Goal: Task Accomplishment & Management: Manage account settings

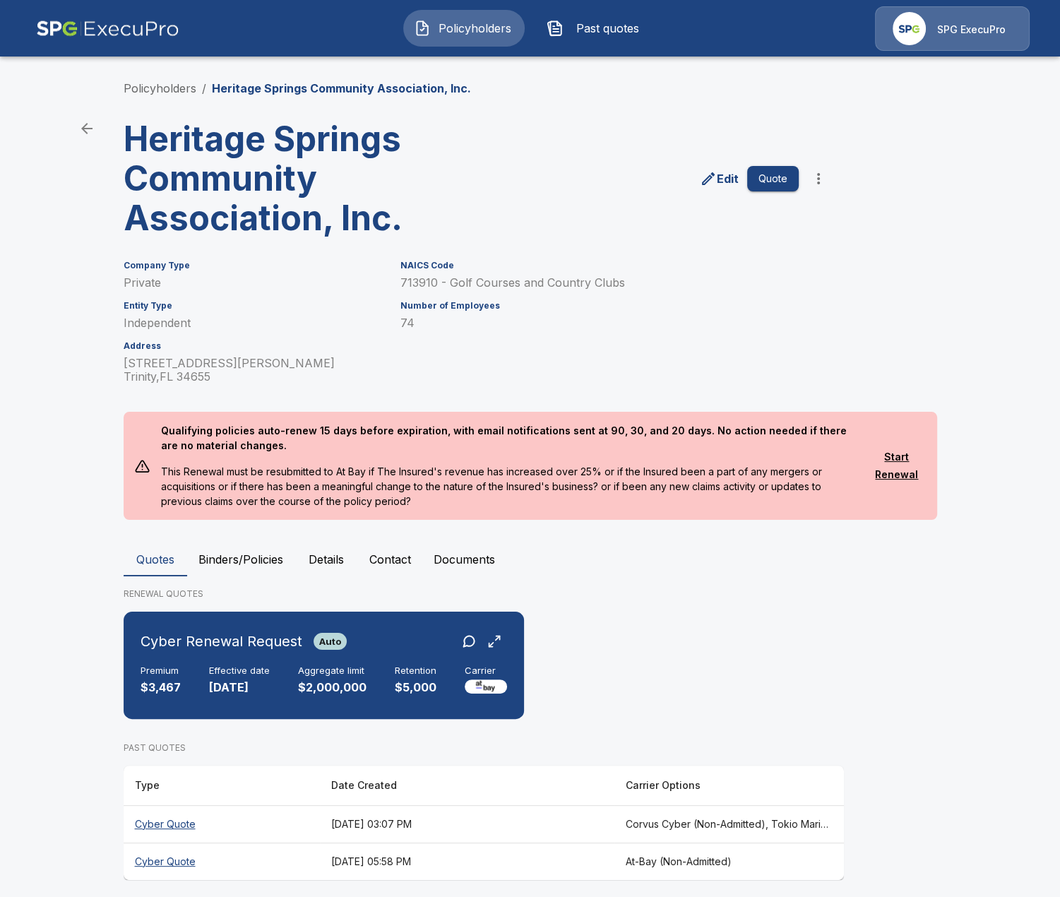
click at [332, 557] on button "Details" at bounding box center [326, 559] width 64 height 34
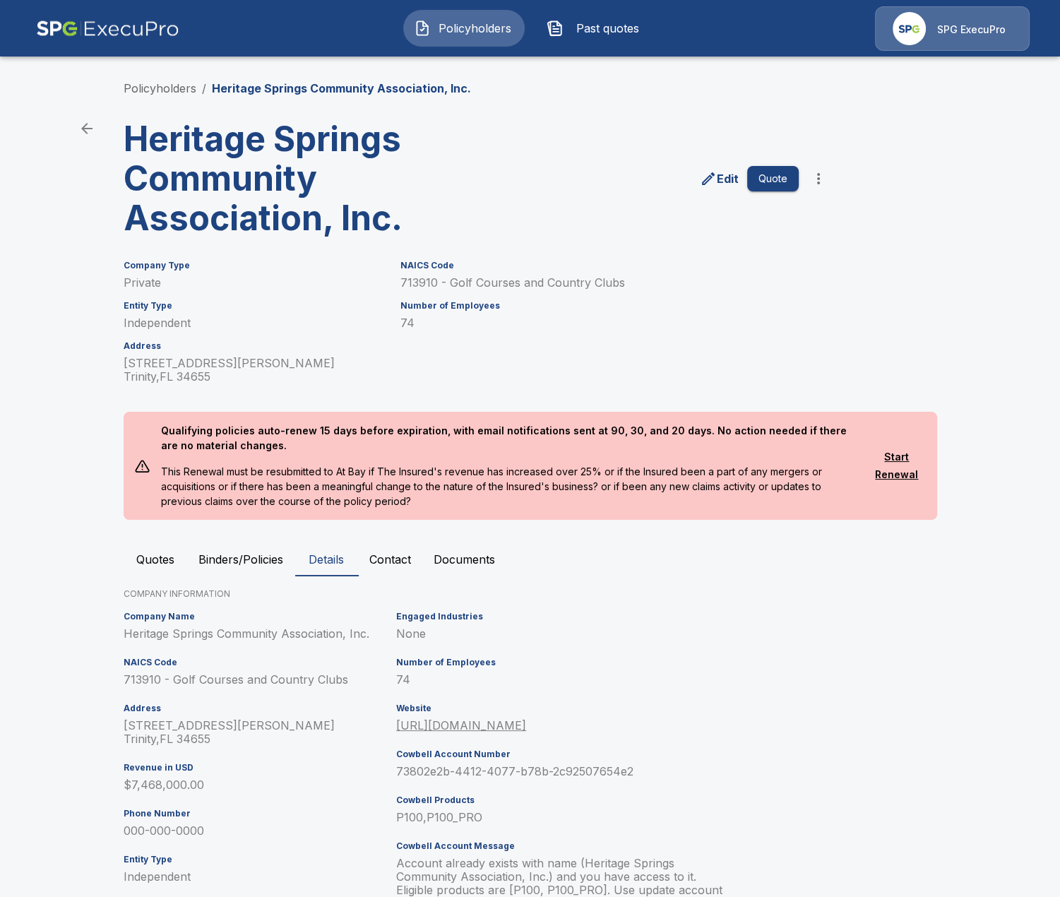
click at [368, 563] on button "Contact" at bounding box center [390, 559] width 64 height 34
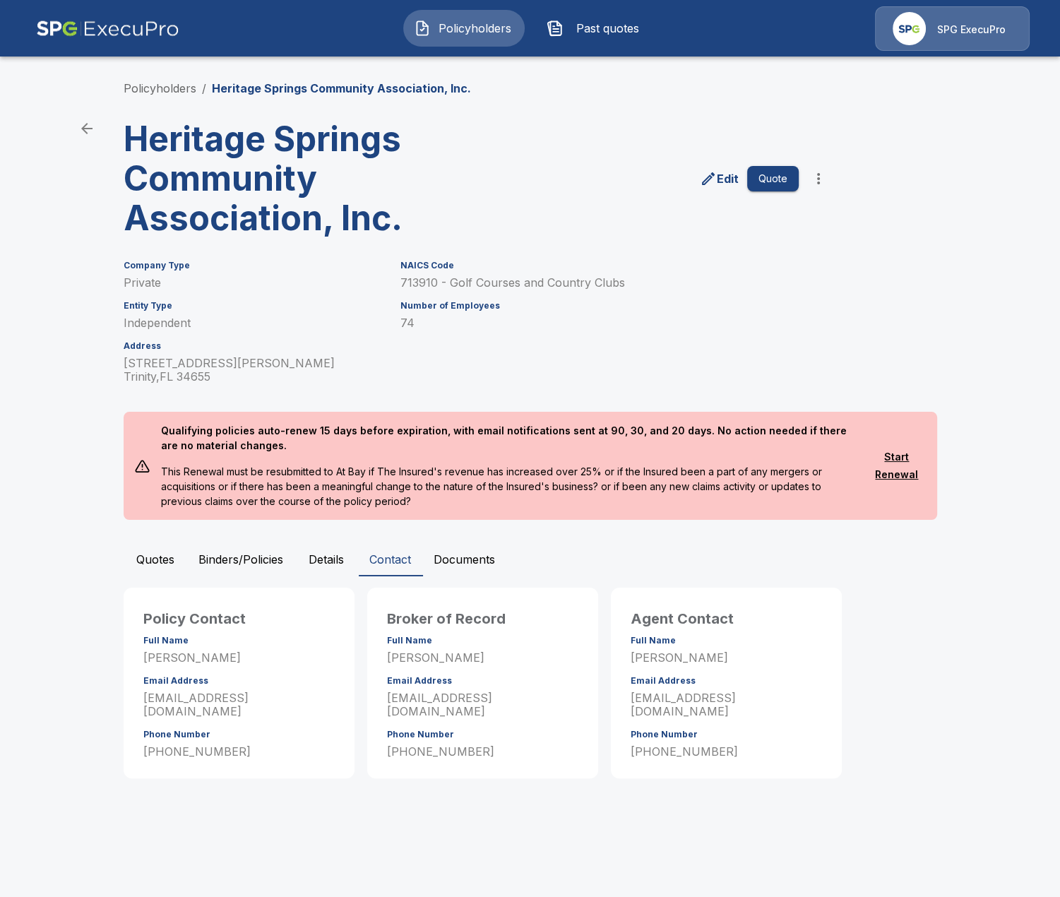
click at [339, 563] on button "Details" at bounding box center [326, 559] width 64 height 34
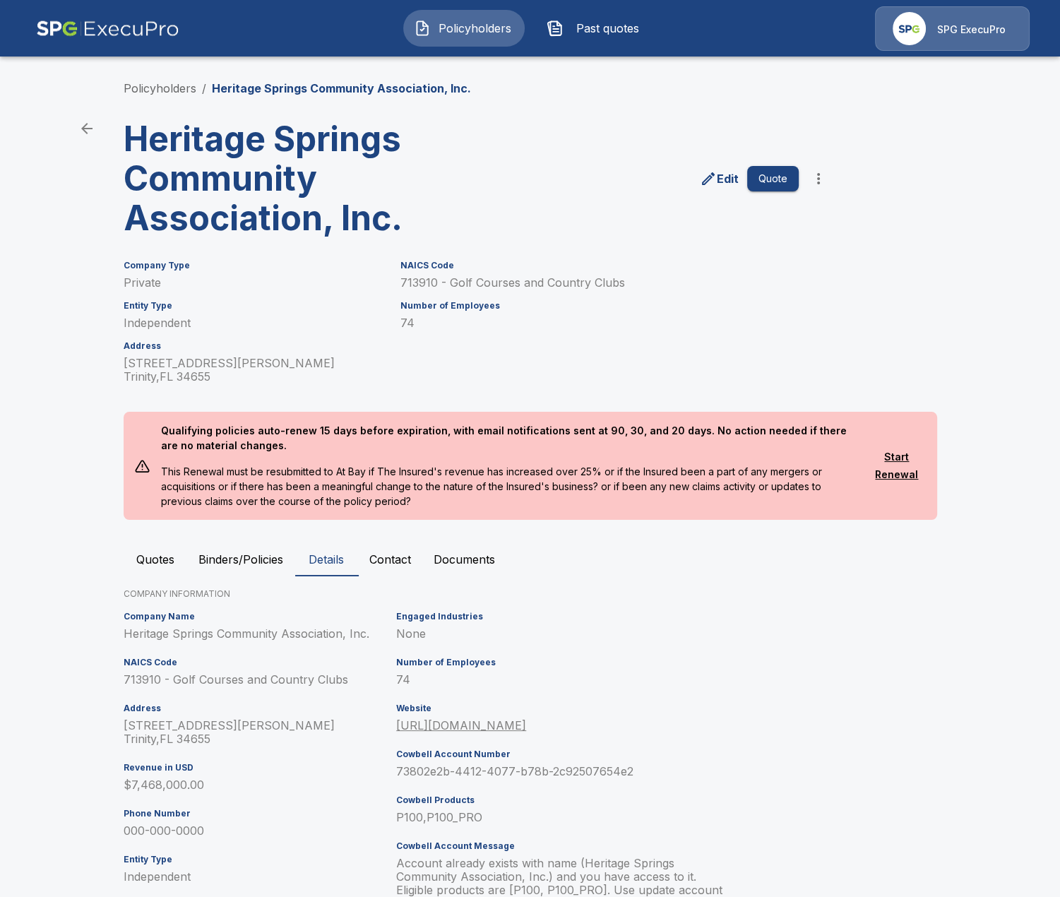
click at [258, 563] on button "Binders/Policies" at bounding box center [240, 559] width 107 height 34
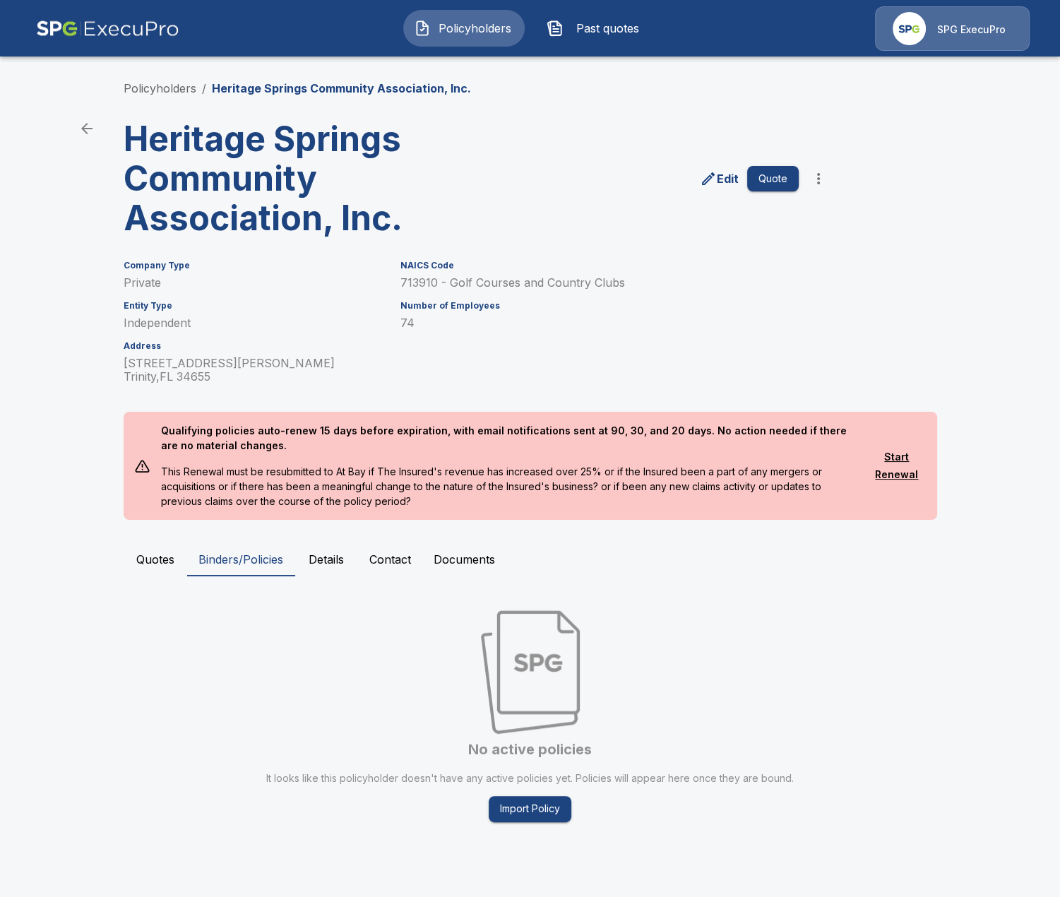
click at [171, 558] on button "Quotes" at bounding box center [156, 559] width 64 height 34
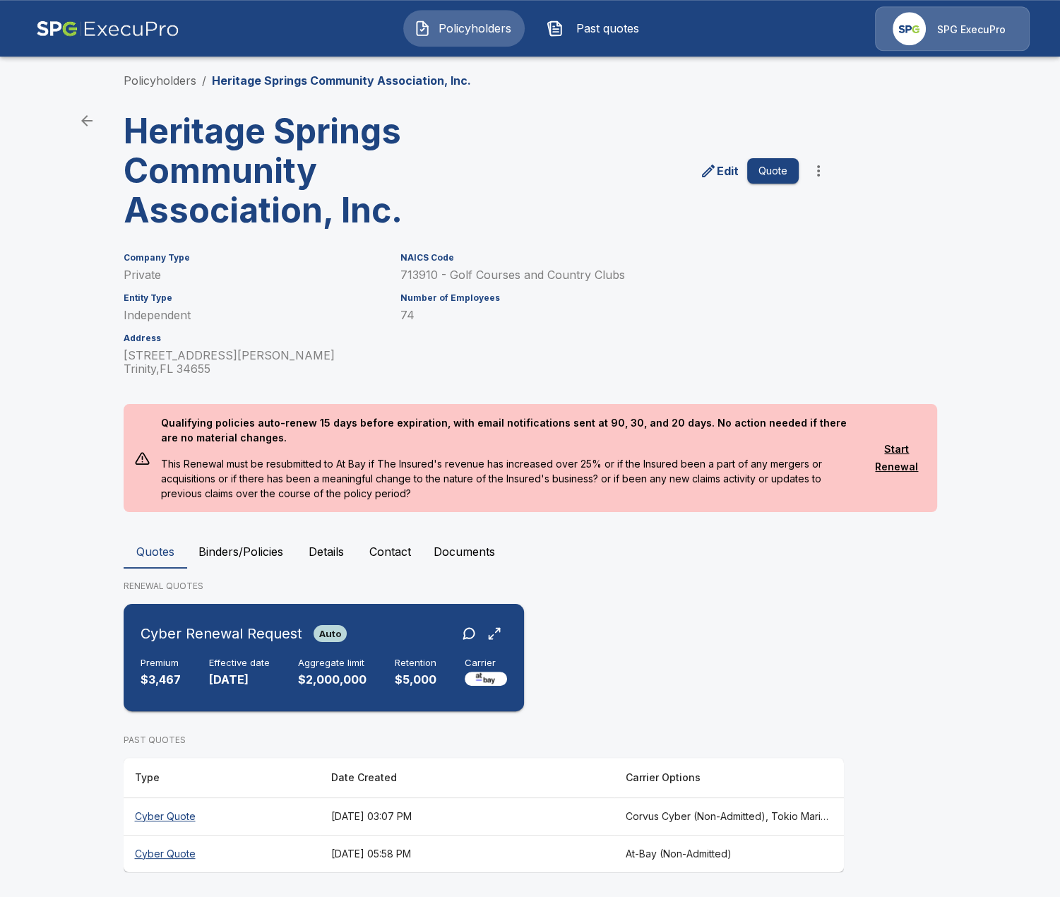
scroll to position [8, 0]
click at [347, 557] on button "Details" at bounding box center [326, 551] width 64 height 34
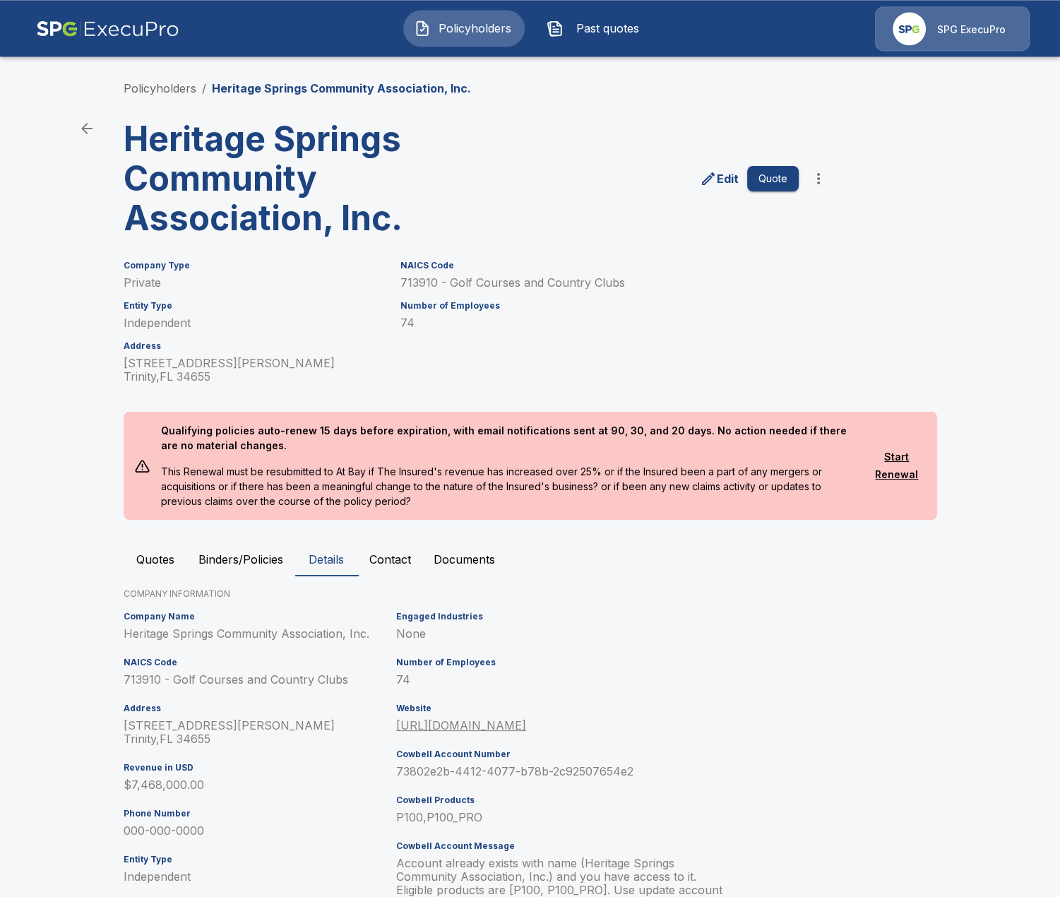
scroll to position [0, 0]
click at [65, 549] on main "Policyholders / Heritage Springs Community Association, Inc. Heritage Springs C…" at bounding box center [530, 552] width 1060 height 1105
click at [136, 560] on button "Quotes" at bounding box center [156, 559] width 64 height 34
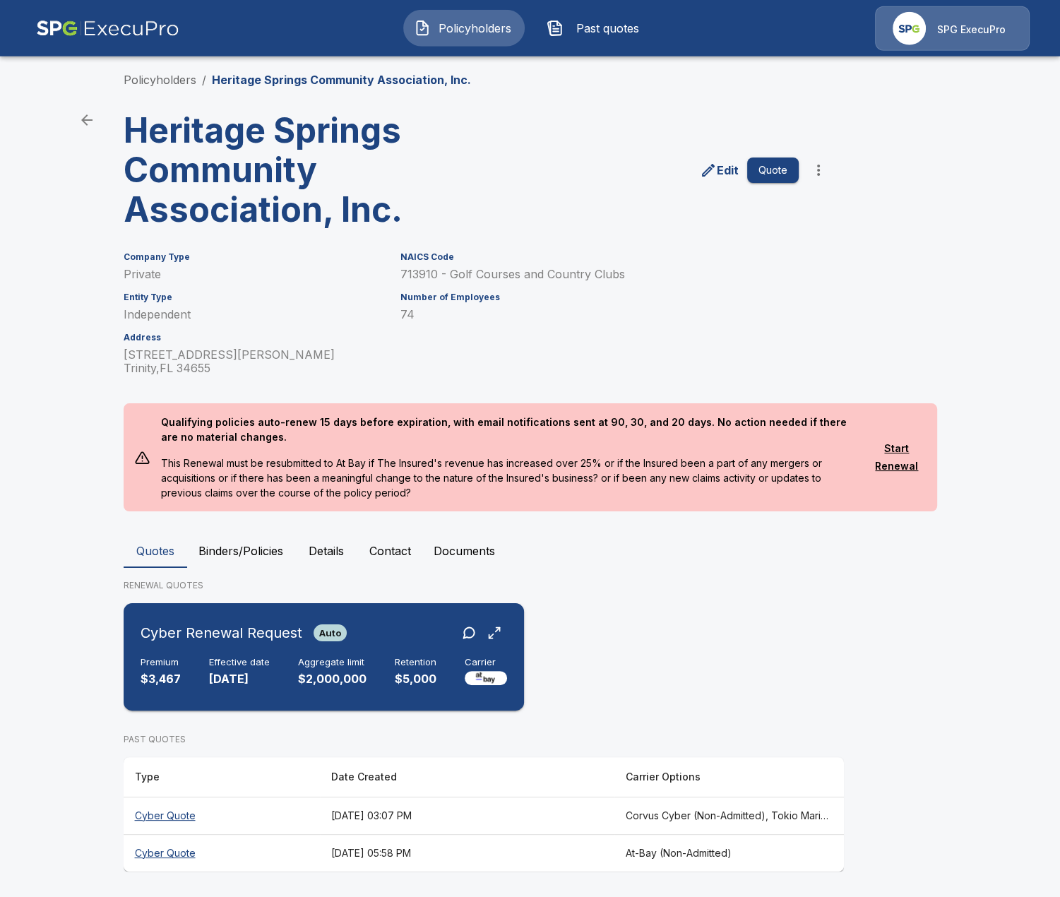
scroll to position [8, 0]
click at [561, 829] on th "[DATE] 03:07 PM" at bounding box center [467, 814] width 294 height 37
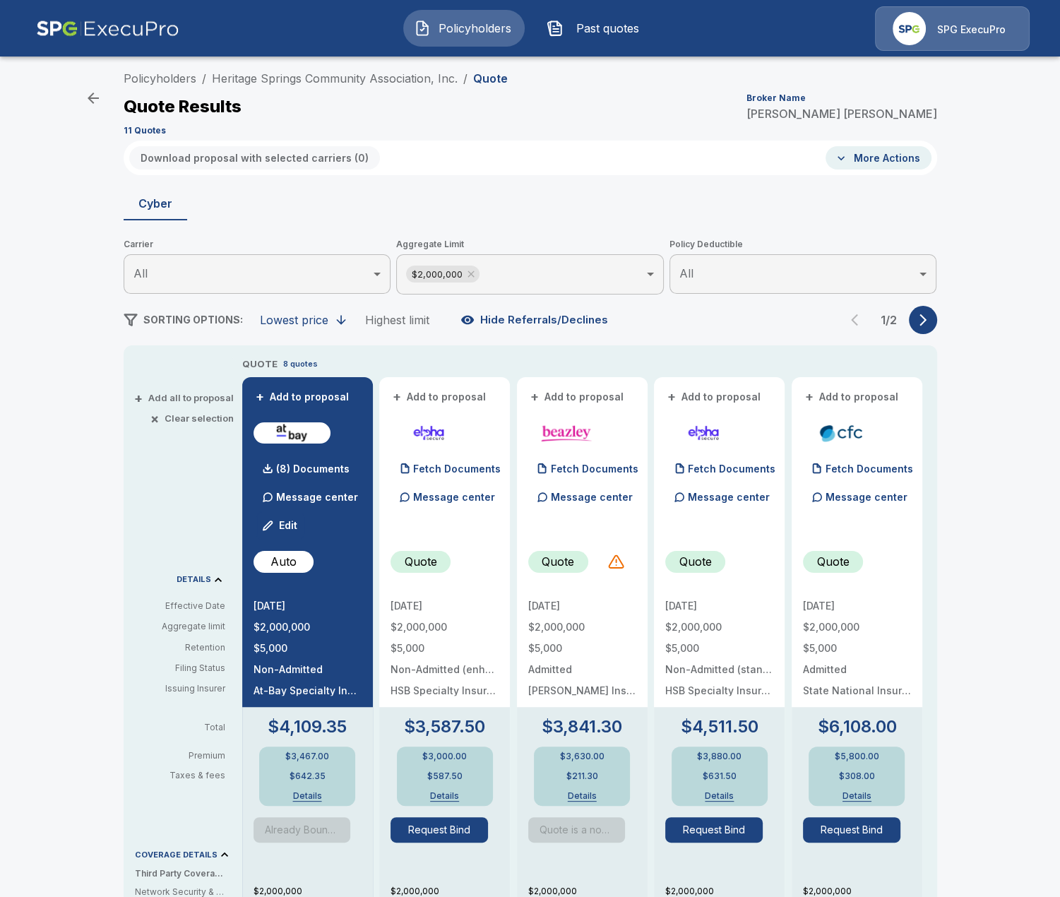
click at [921, 318] on icon "button" at bounding box center [923, 320] width 14 height 14
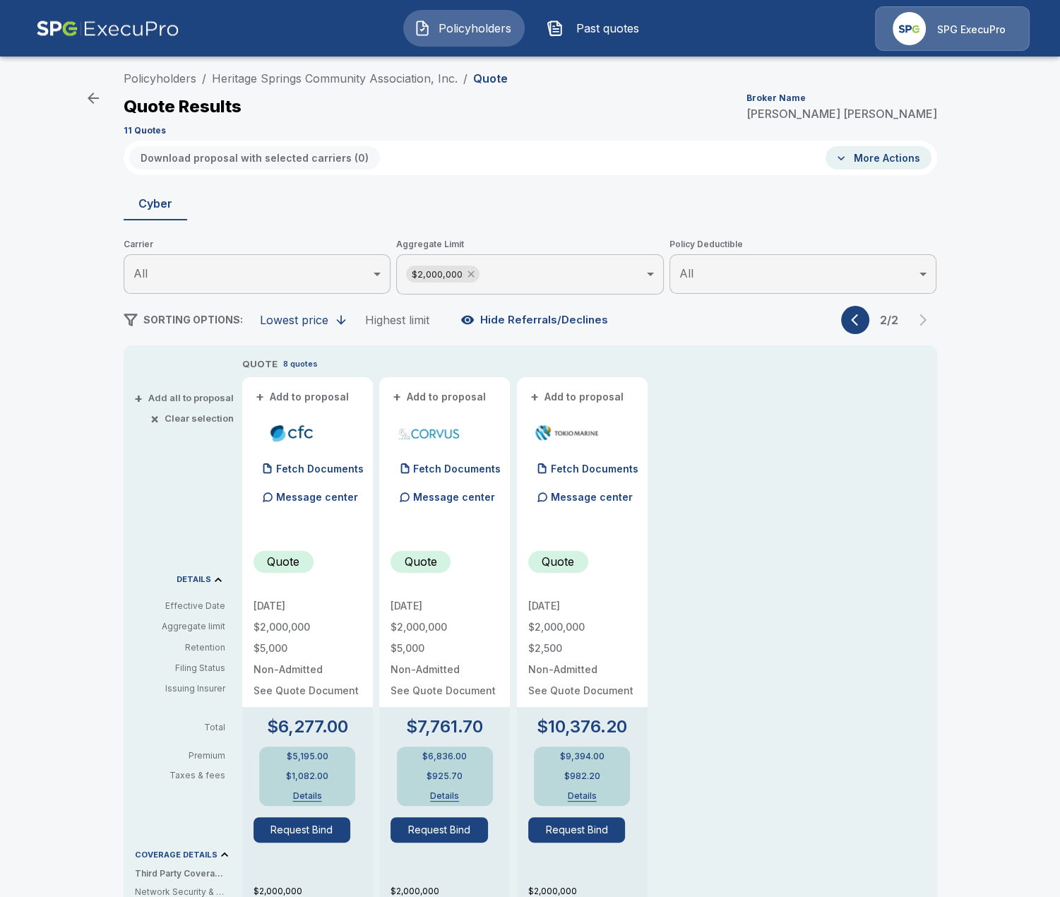
click at [472, 277] on icon at bounding box center [470, 273] width 11 height 11
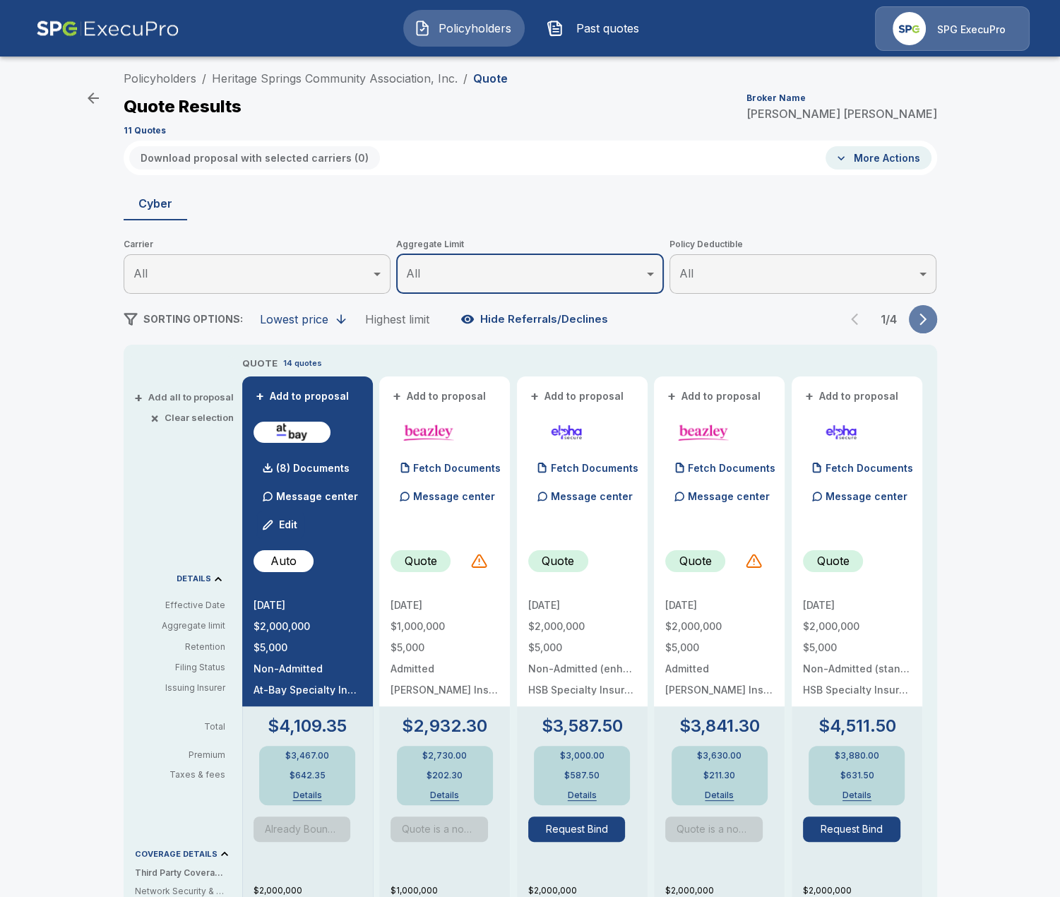
click at [922, 319] on icon "button" at bounding box center [923, 319] width 14 height 14
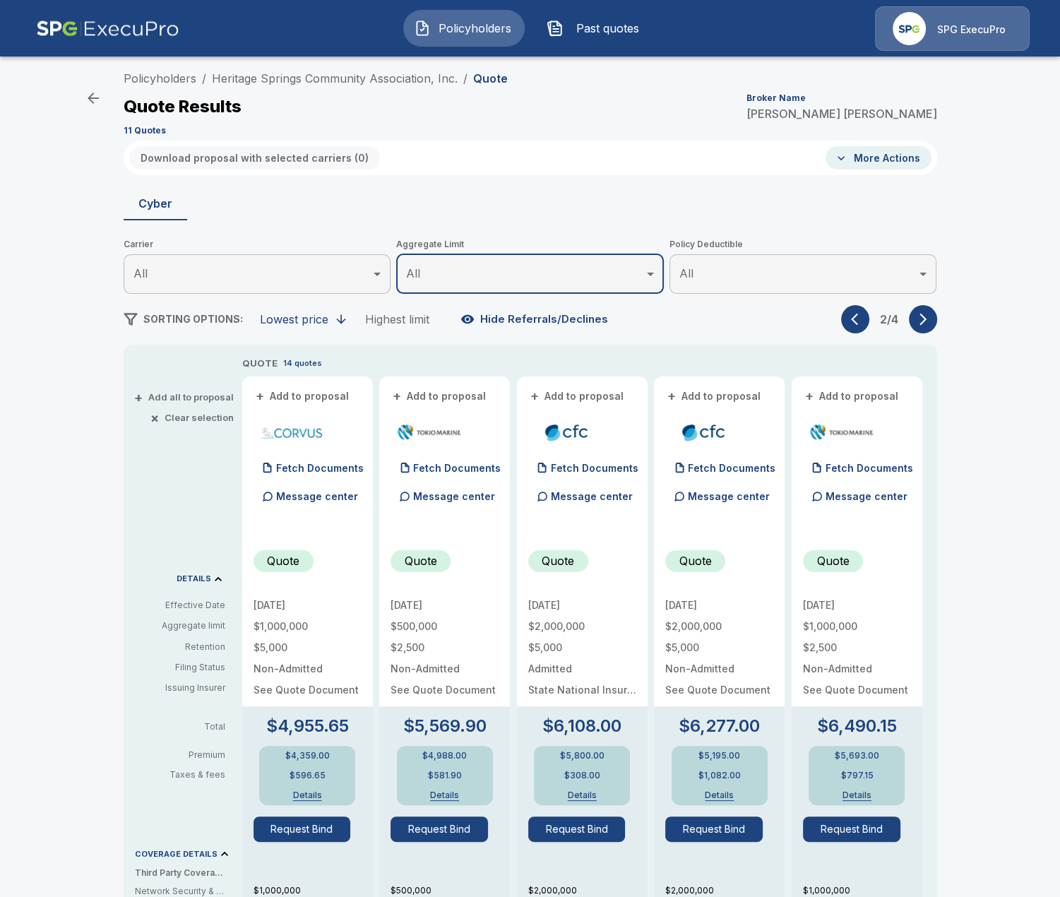
click at [922, 319] on icon "button" at bounding box center [923, 319] width 14 height 14
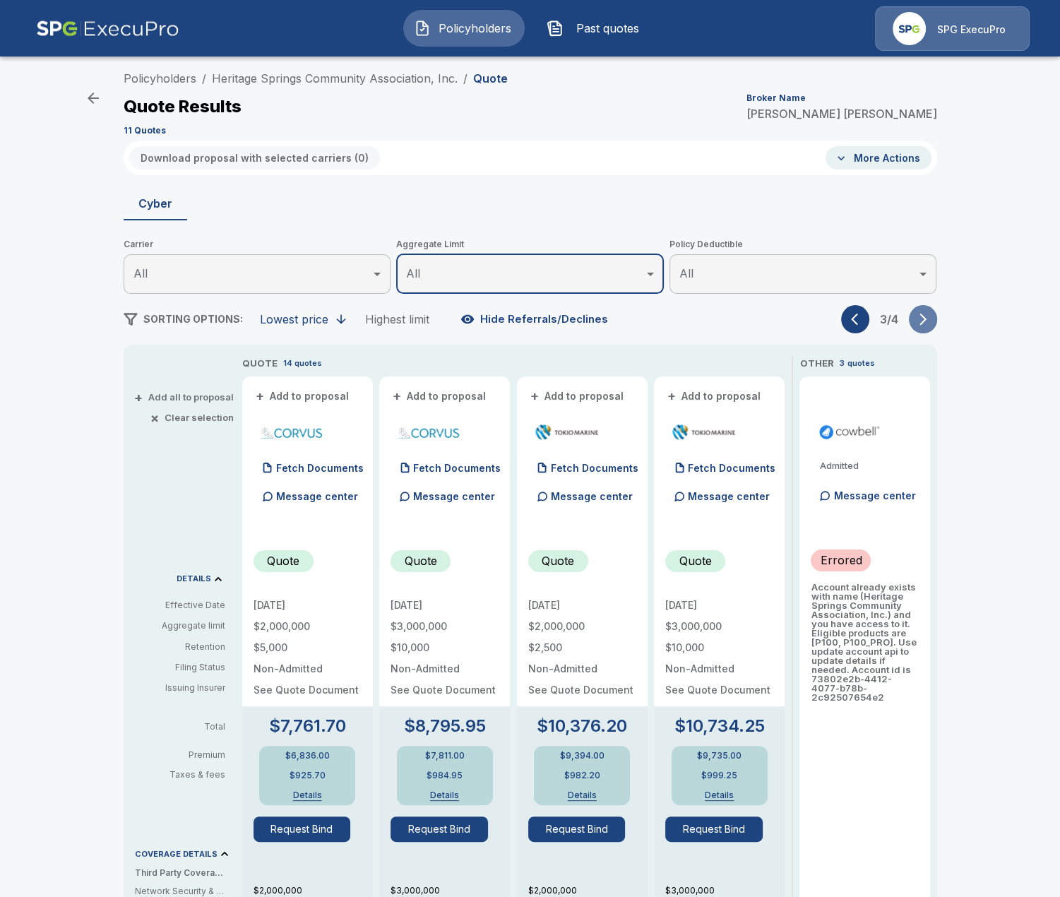
click at [922, 319] on icon "button" at bounding box center [923, 319] width 14 height 14
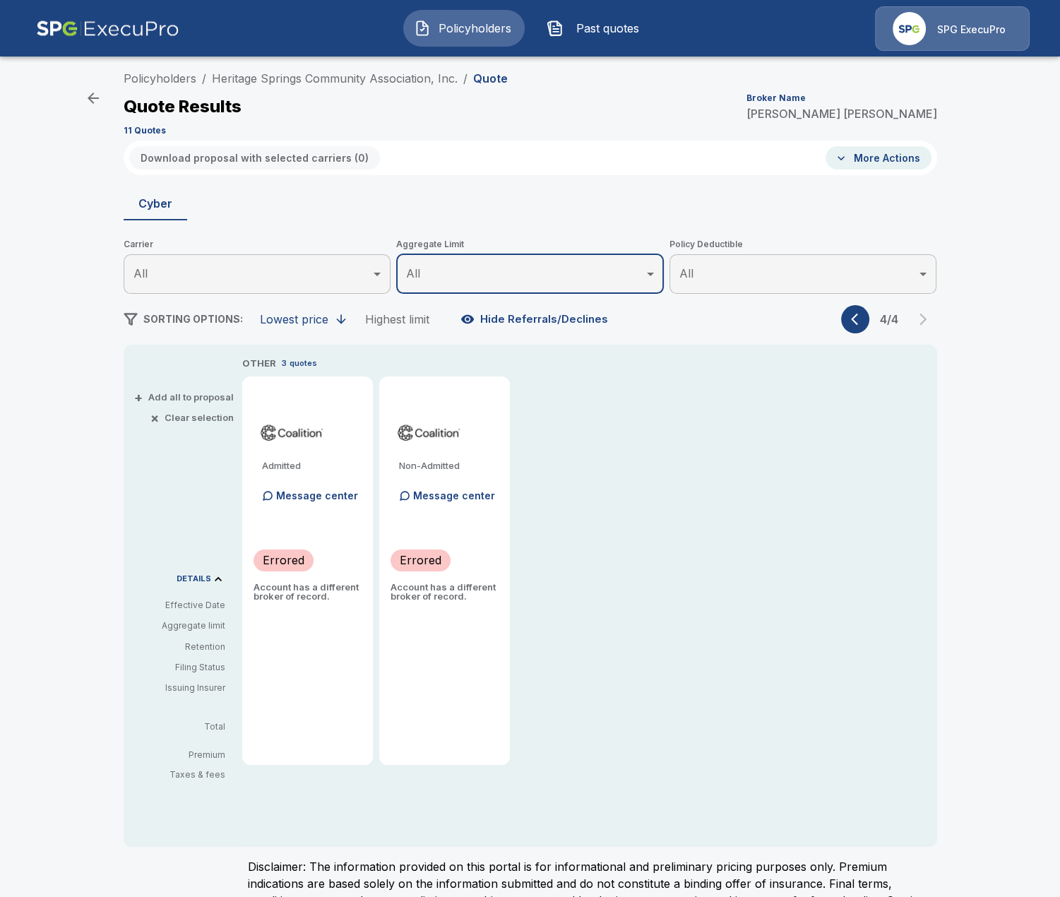
drag, startPoint x: 780, startPoint y: 388, endPoint x: 823, endPoint y: 351, distance: 56.6
click at [781, 387] on div "OTHER 3 quotes Admitted Message center Errored Account has a different broker o…" at bounding box center [589, 560] width 695 height 409
click at [849, 318] on button "button" at bounding box center [855, 319] width 28 height 28
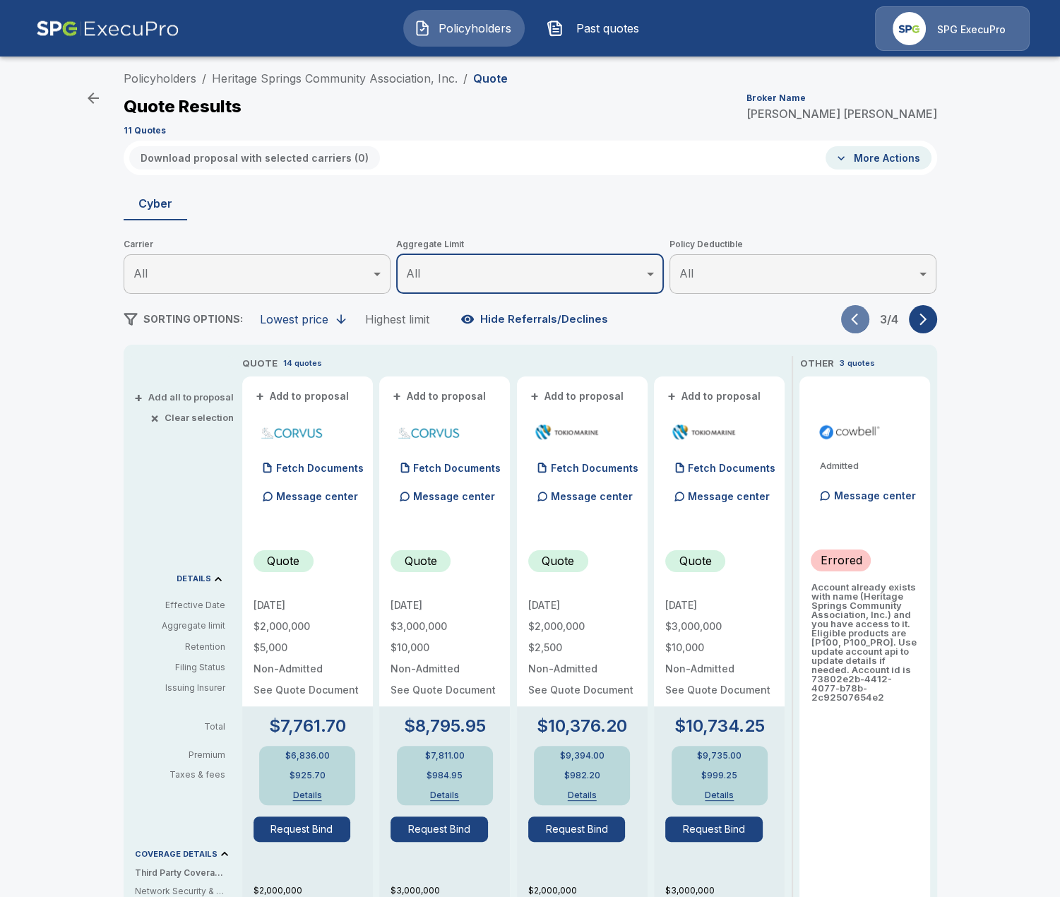
click at [849, 318] on button "button" at bounding box center [855, 319] width 28 height 28
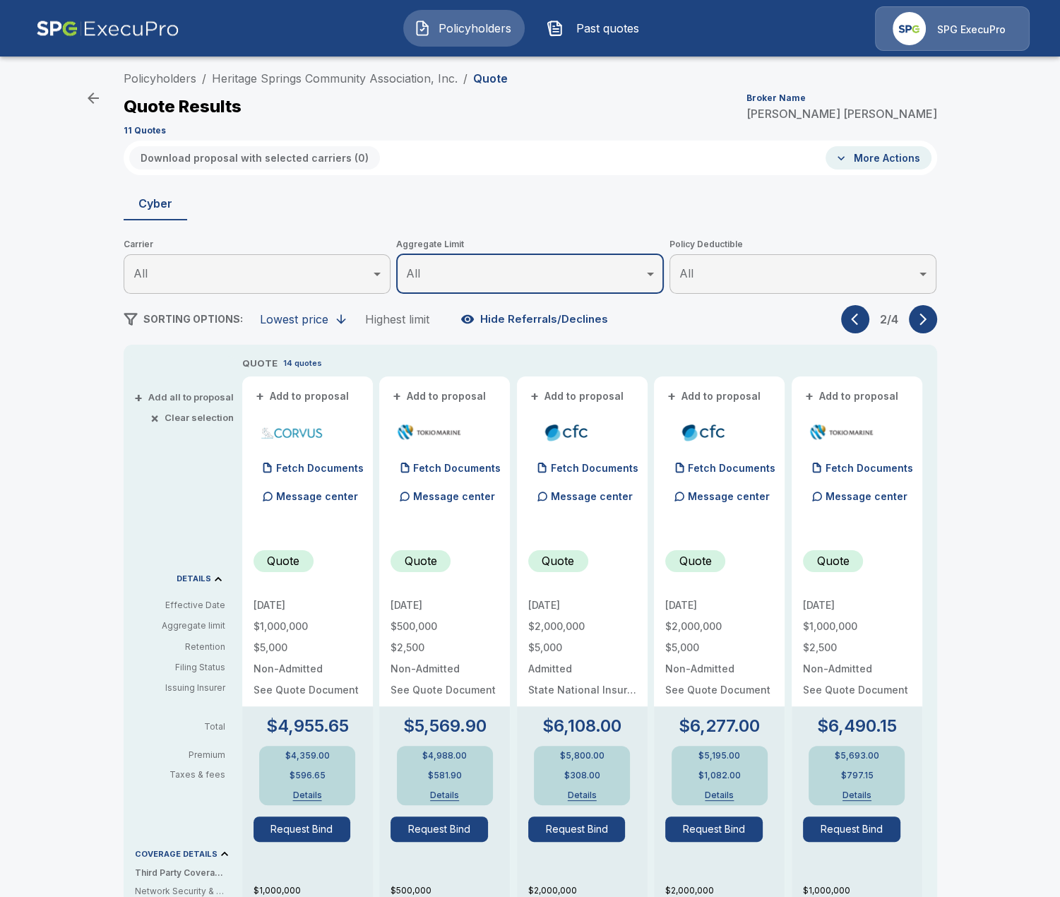
click at [847, 320] on button "button" at bounding box center [855, 319] width 28 height 28
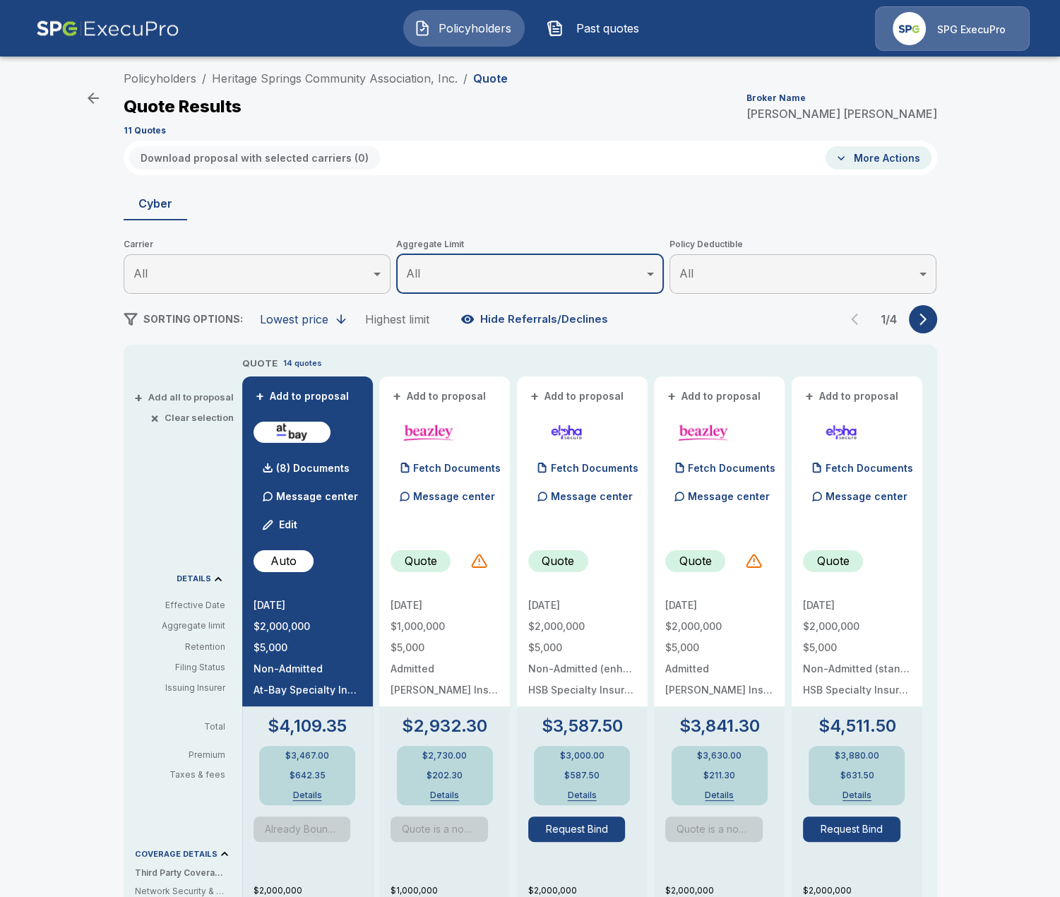
click at [917, 318] on icon "button" at bounding box center [923, 319] width 14 height 14
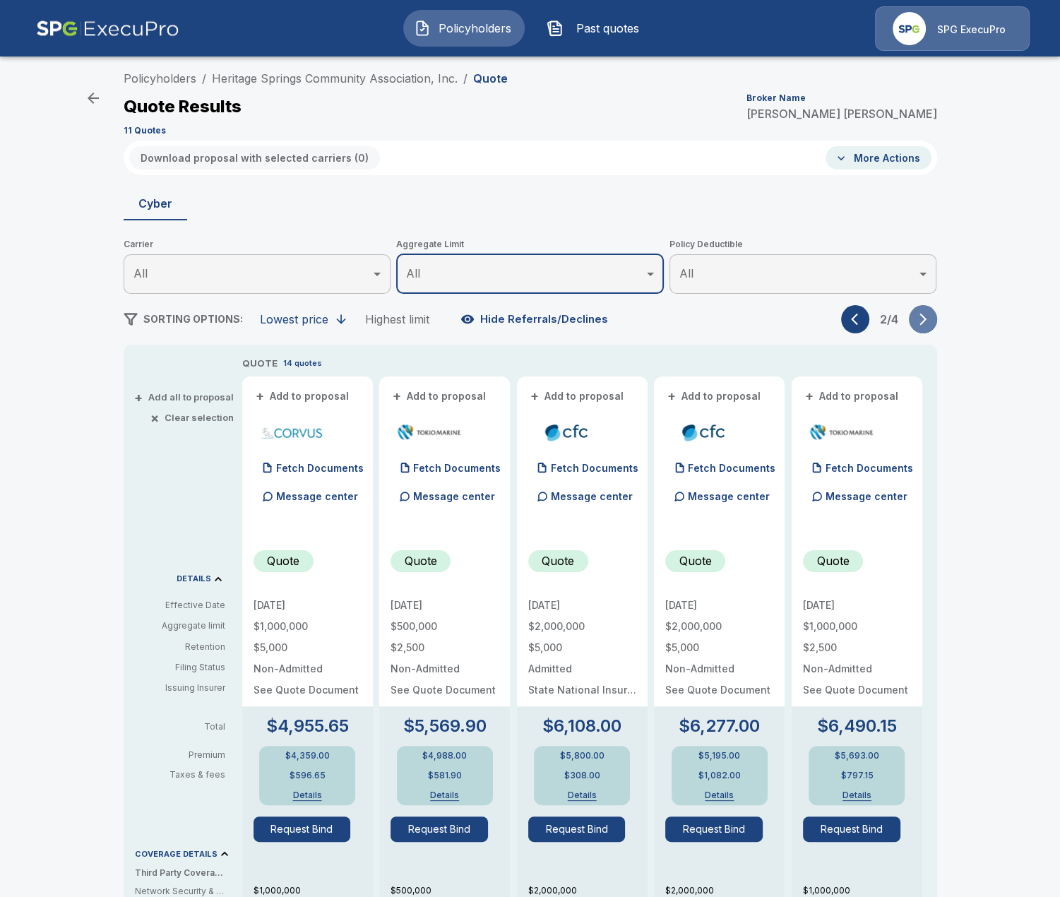
click at [917, 318] on icon "button" at bounding box center [923, 319] width 14 height 14
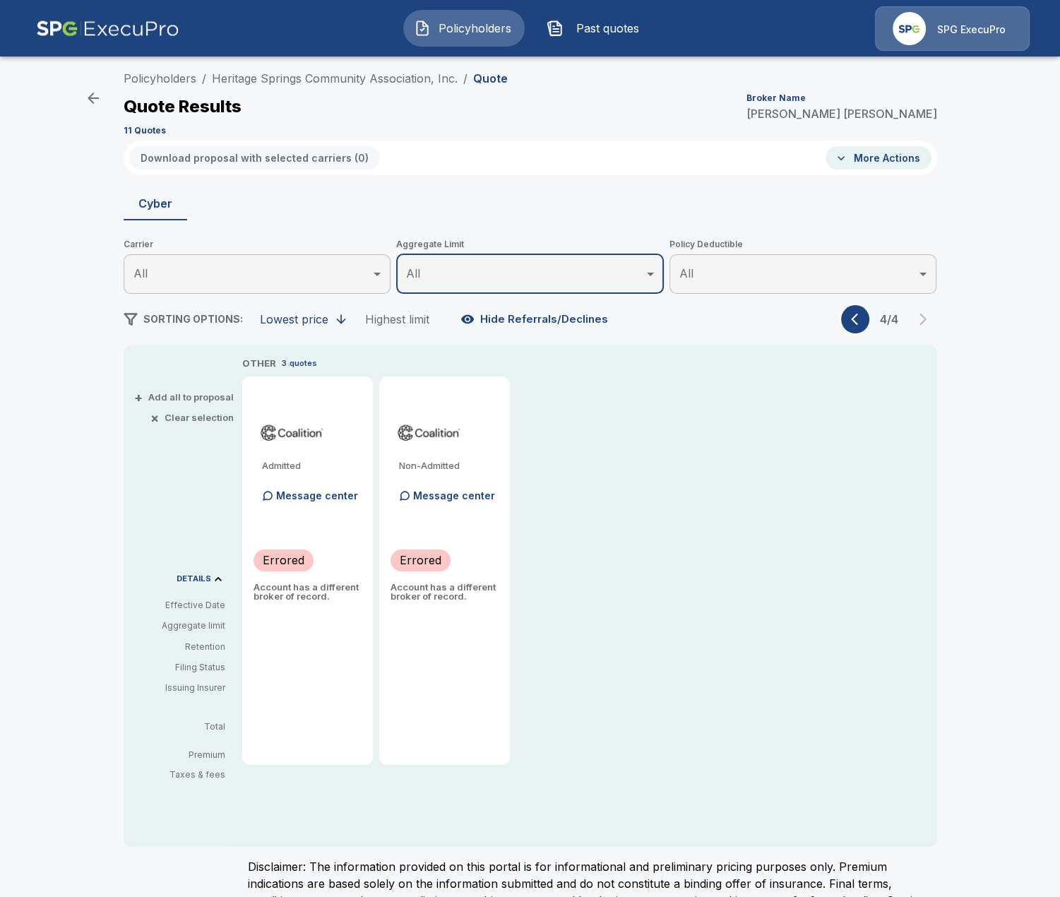
click at [851, 319] on button "button" at bounding box center [855, 319] width 28 height 28
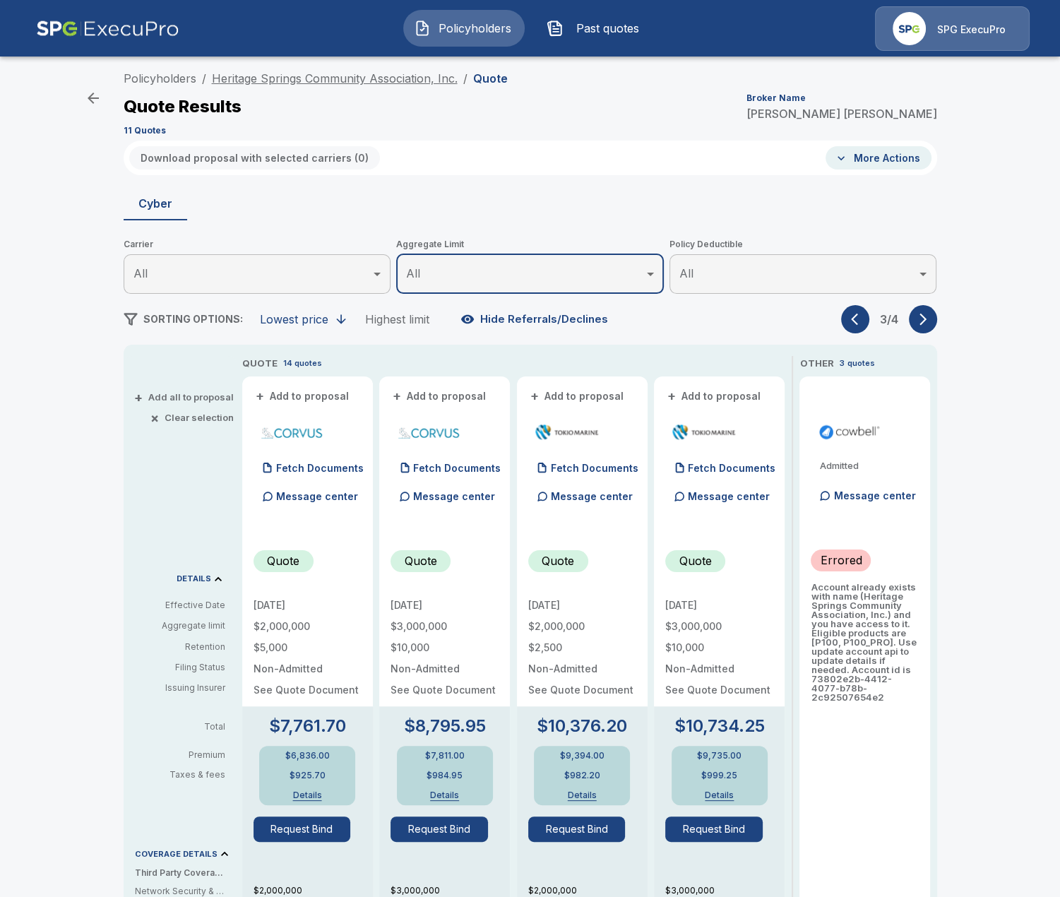
click at [298, 75] on link "Heritage Springs Community Association, Inc." at bounding box center [335, 78] width 246 height 14
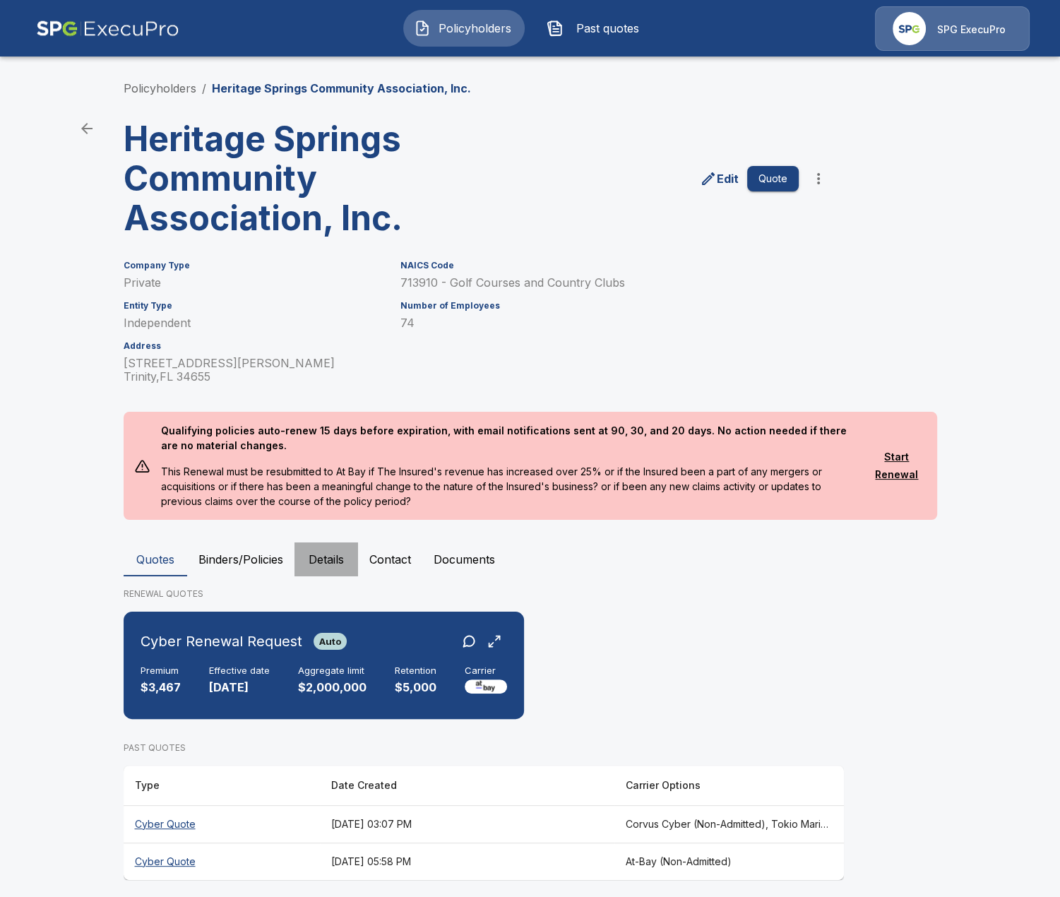
click at [337, 572] on button "Details" at bounding box center [326, 559] width 64 height 34
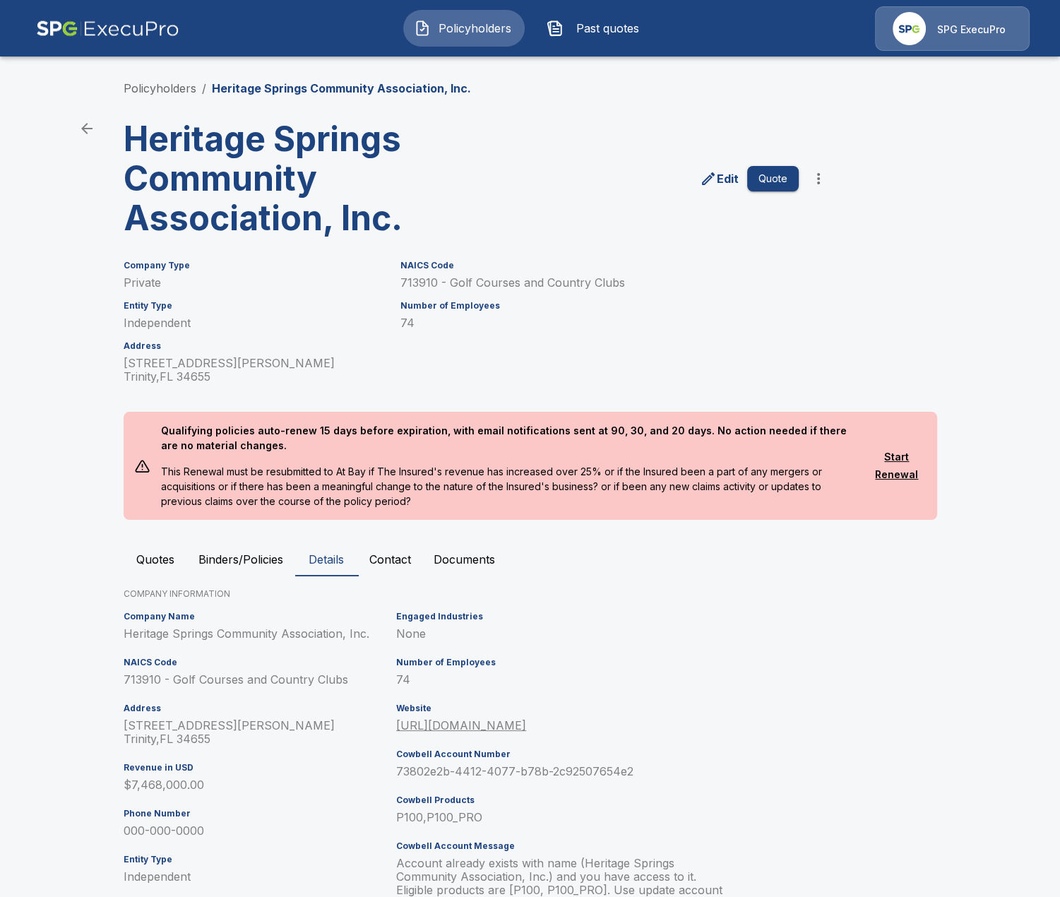
click at [719, 182] on p "Edit" at bounding box center [728, 178] width 22 height 17
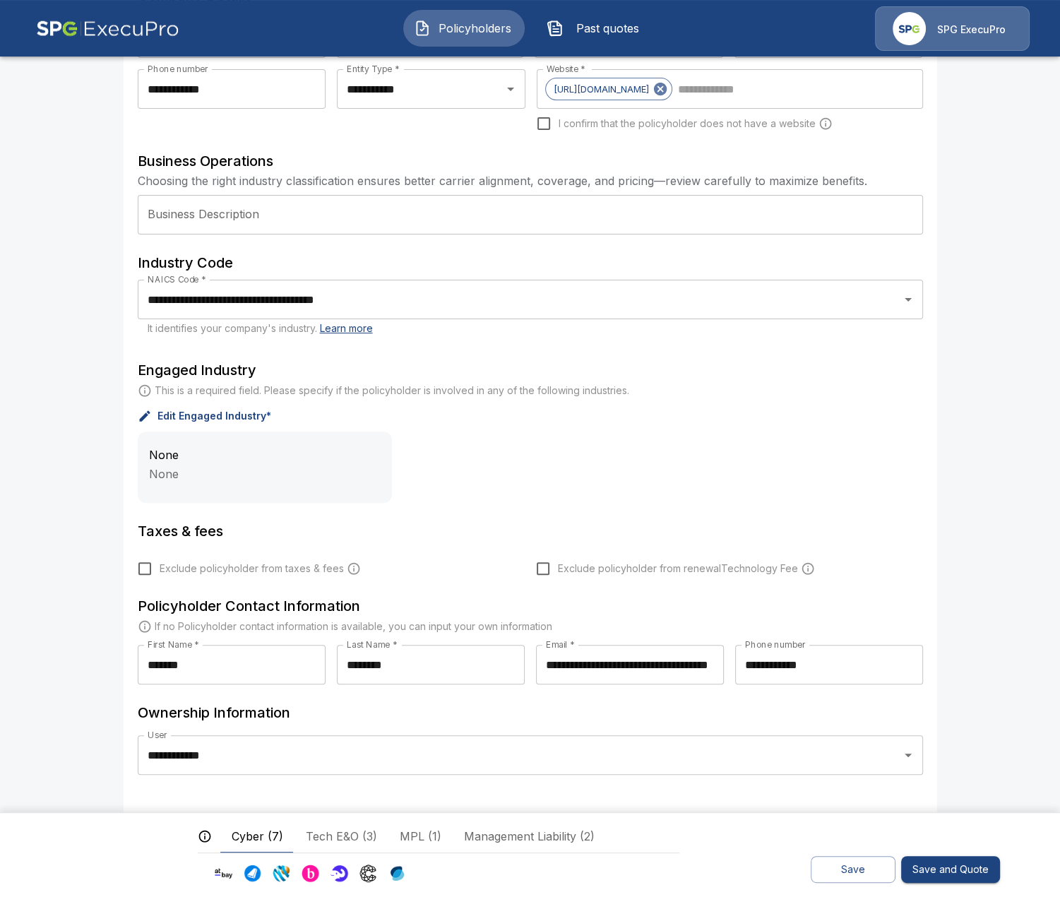
scroll to position [274, 0]
click at [822, 877] on button "Save" at bounding box center [852, 870] width 85 height 28
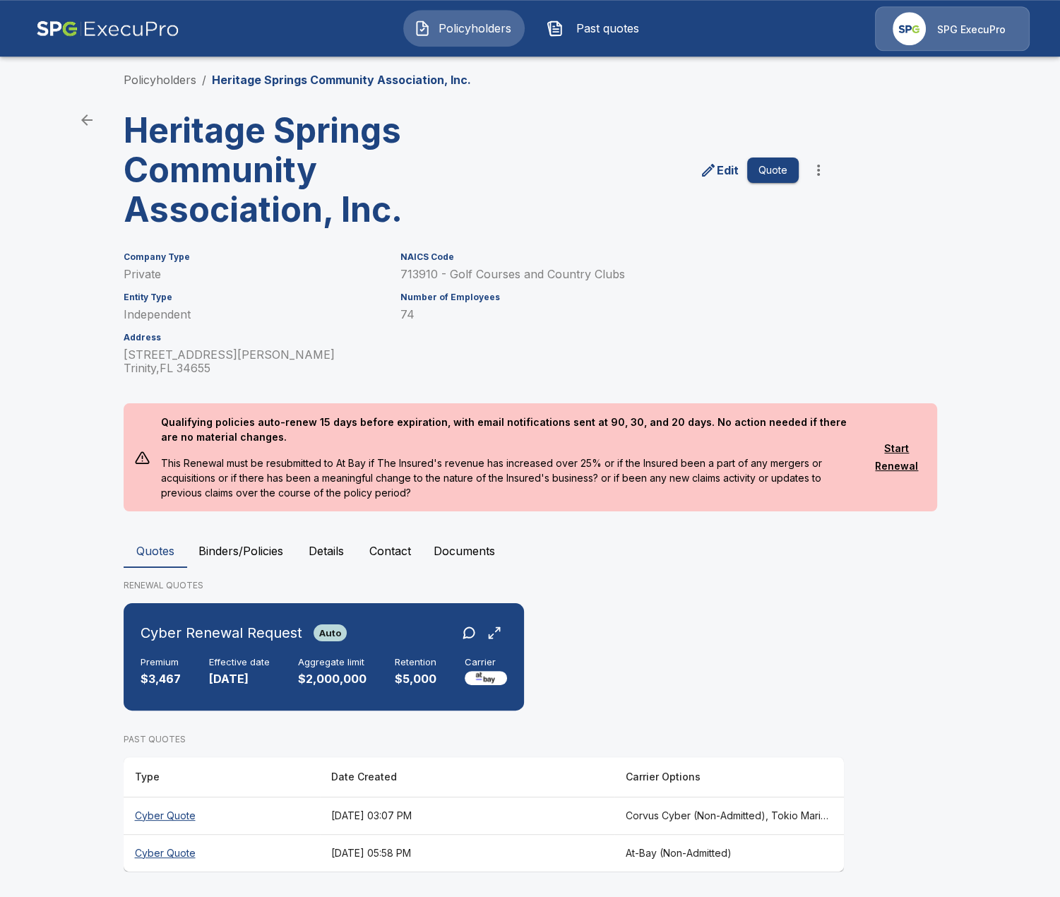
scroll to position [8, 0]
click at [382, 555] on button "Contact" at bounding box center [390, 551] width 64 height 34
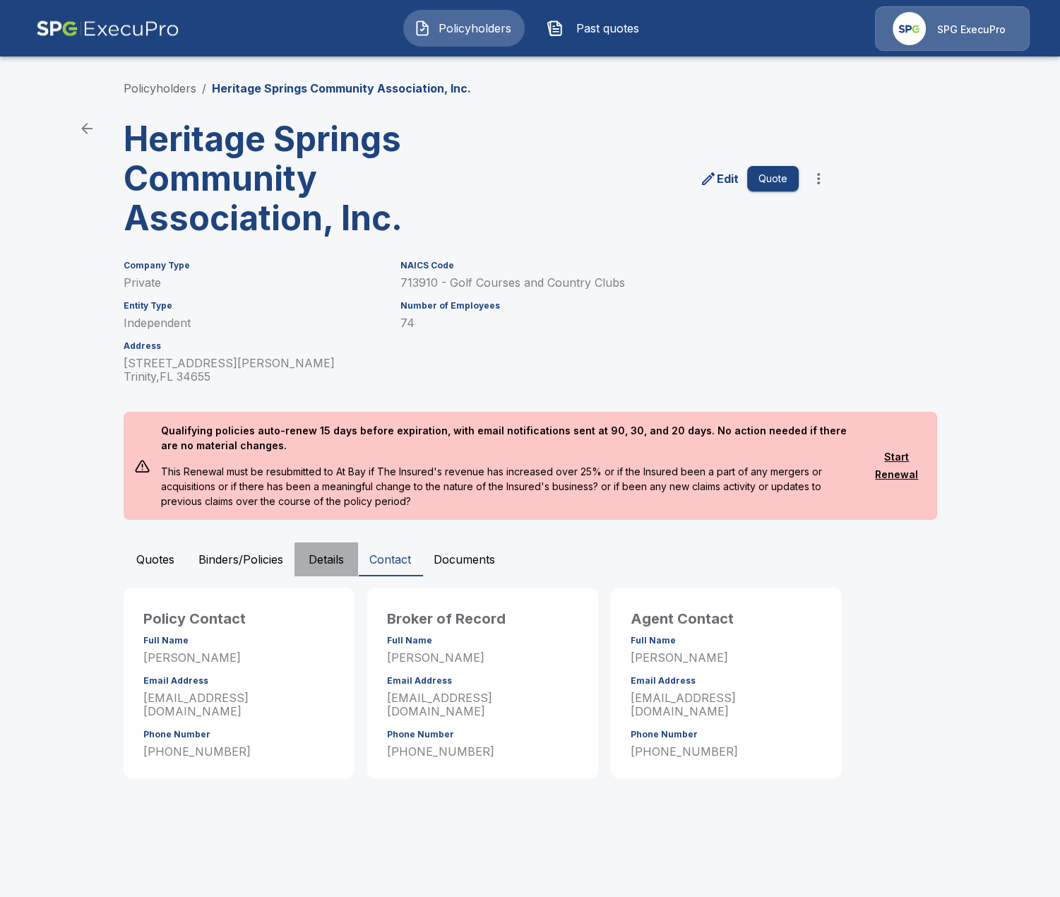
click at [335, 567] on button "Details" at bounding box center [326, 559] width 64 height 34
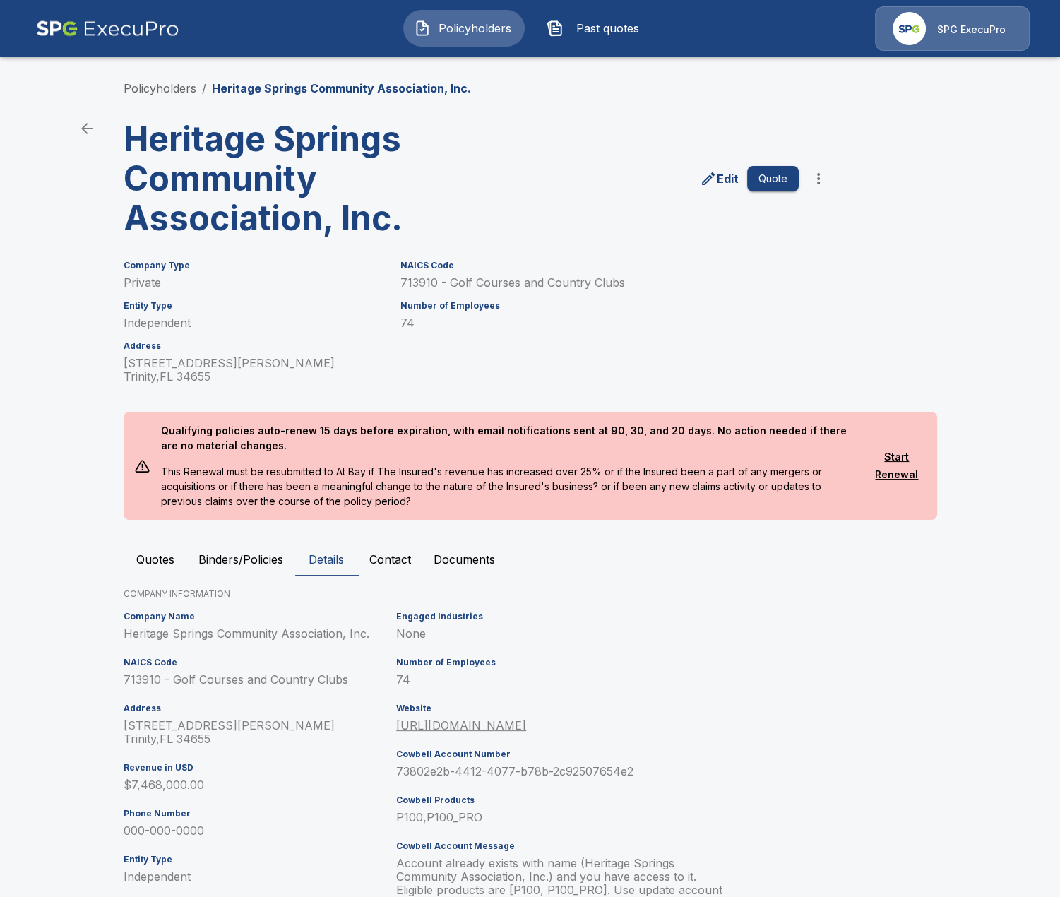
click at [146, 553] on button "Quotes" at bounding box center [156, 559] width 64 height 34
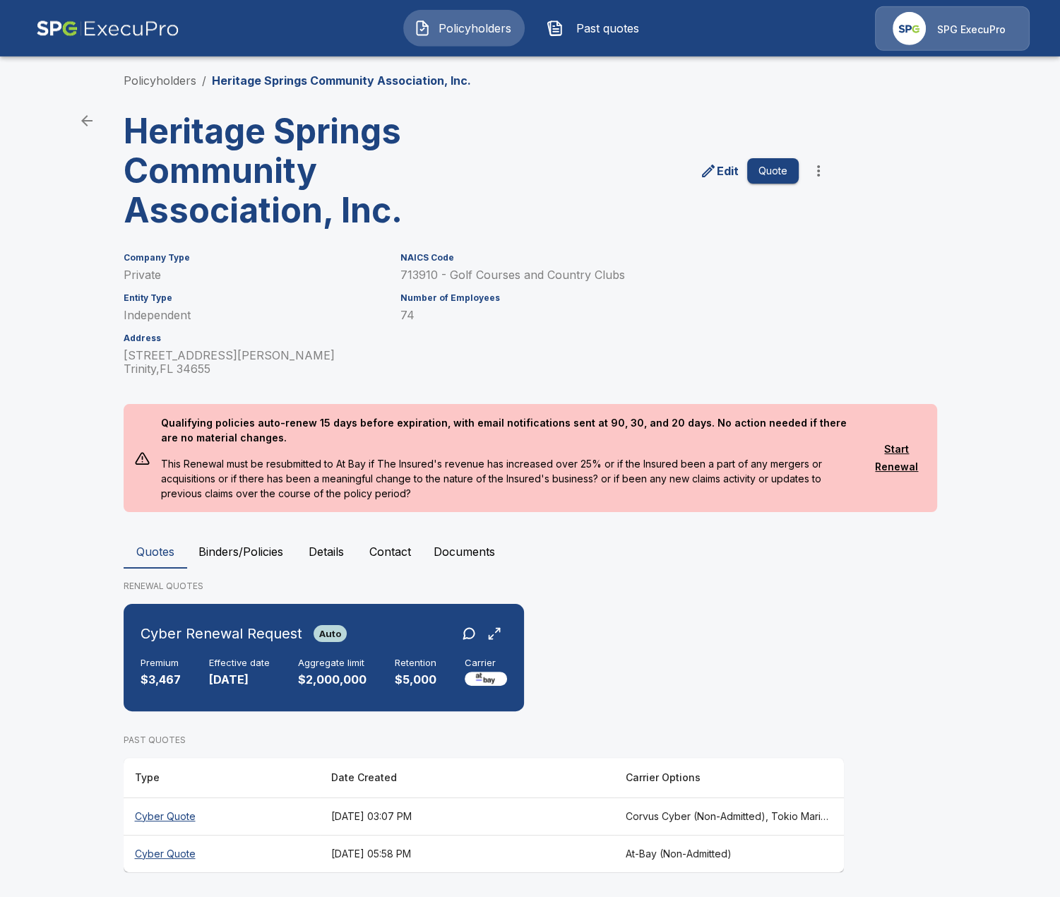
scroll to position [8, 0]
click at [614, 822] on th "[DATE] 03:07 PM" at bounding box center [467, 814] width 294 height 37
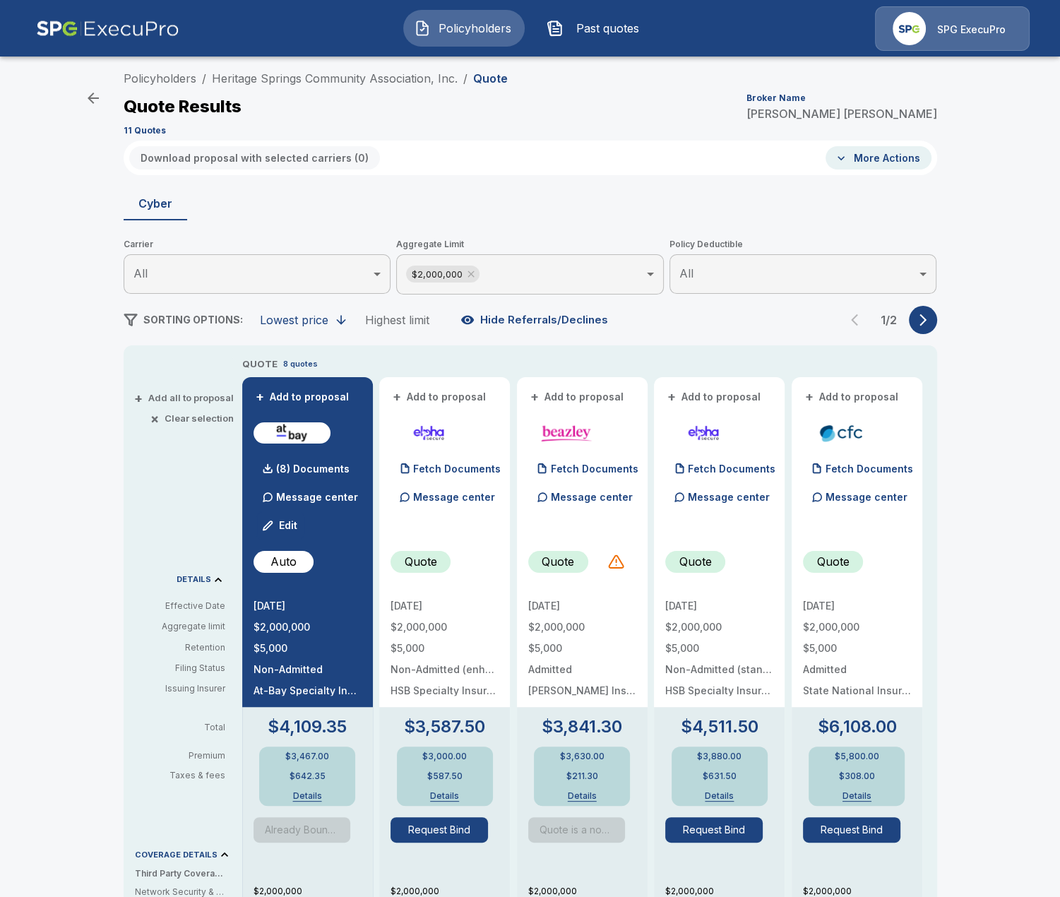
click at [277, 86] on li "Heritage Springs Community Association, Inc." at bounding box center [335, 78] width 246 height 17
click at [285, 80] on link "Heritage Springs Community Association, Inc." at bounding box center [335, 78] width 246 height 14
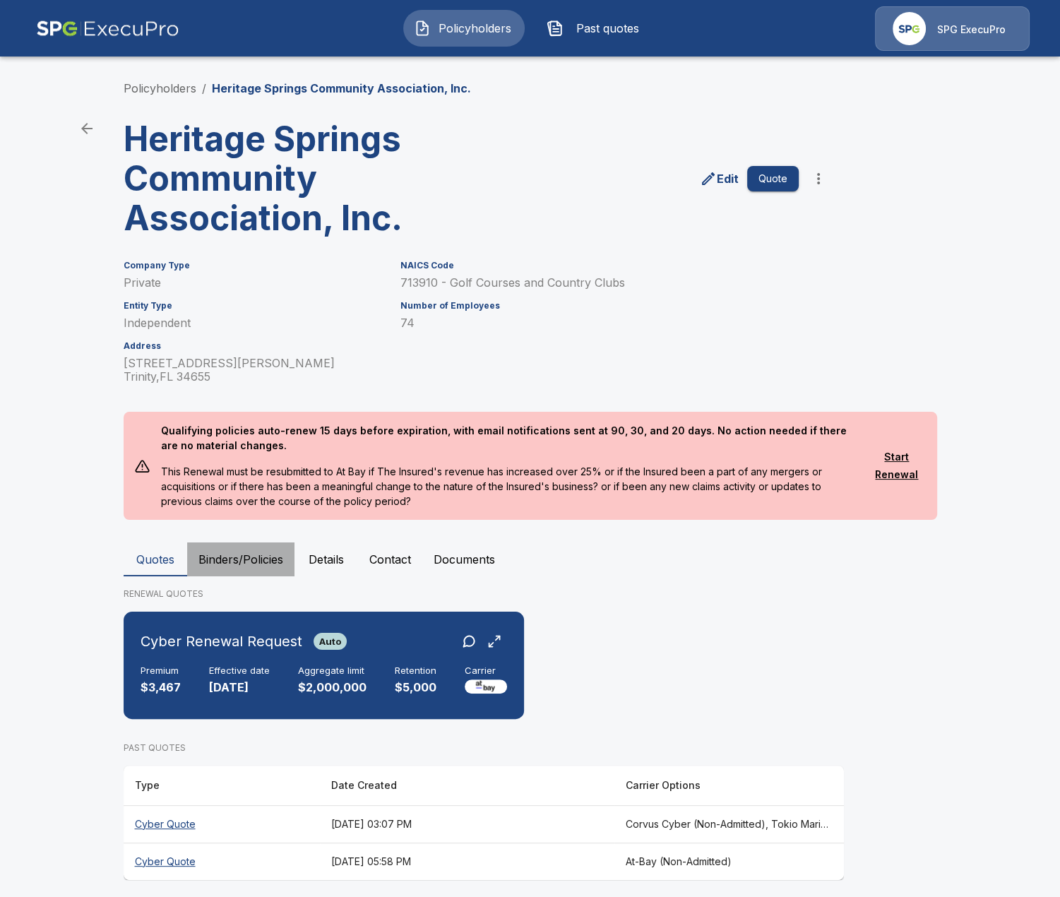
click at [263, 554] on button "Binders/Policies" at bounding box center [240, 559] width 107 height 34
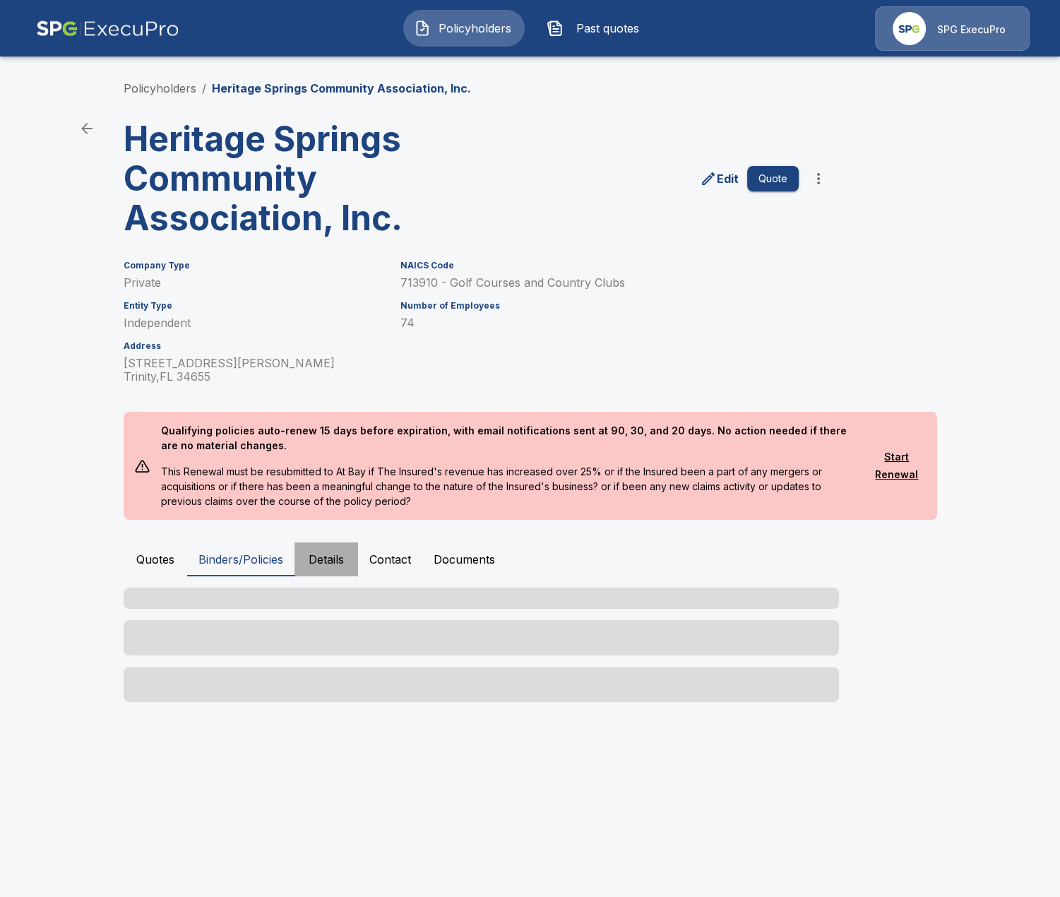
click at [325, 563] on button "Details" at bounding box center [326, 559] width 64 height 34
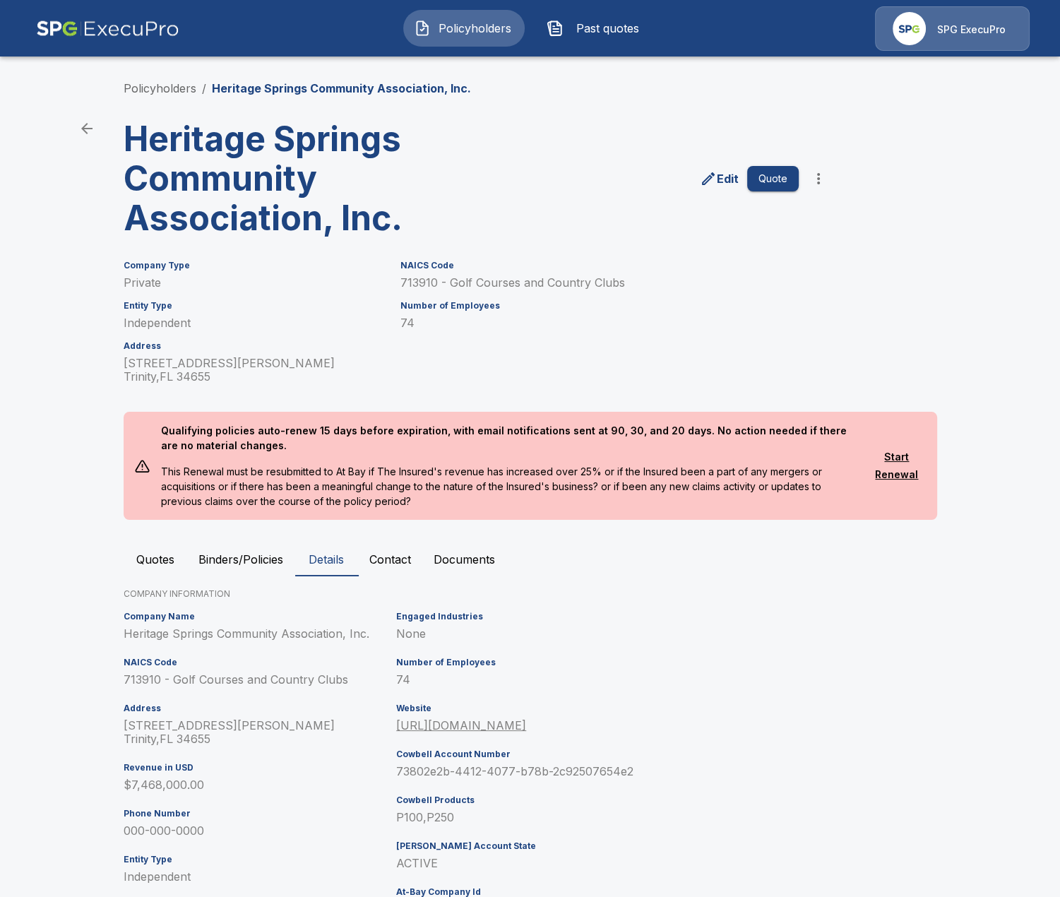
click at [224, 549] on button "Binders/Policies" at bounding box center [240, 559] width 107 height 34
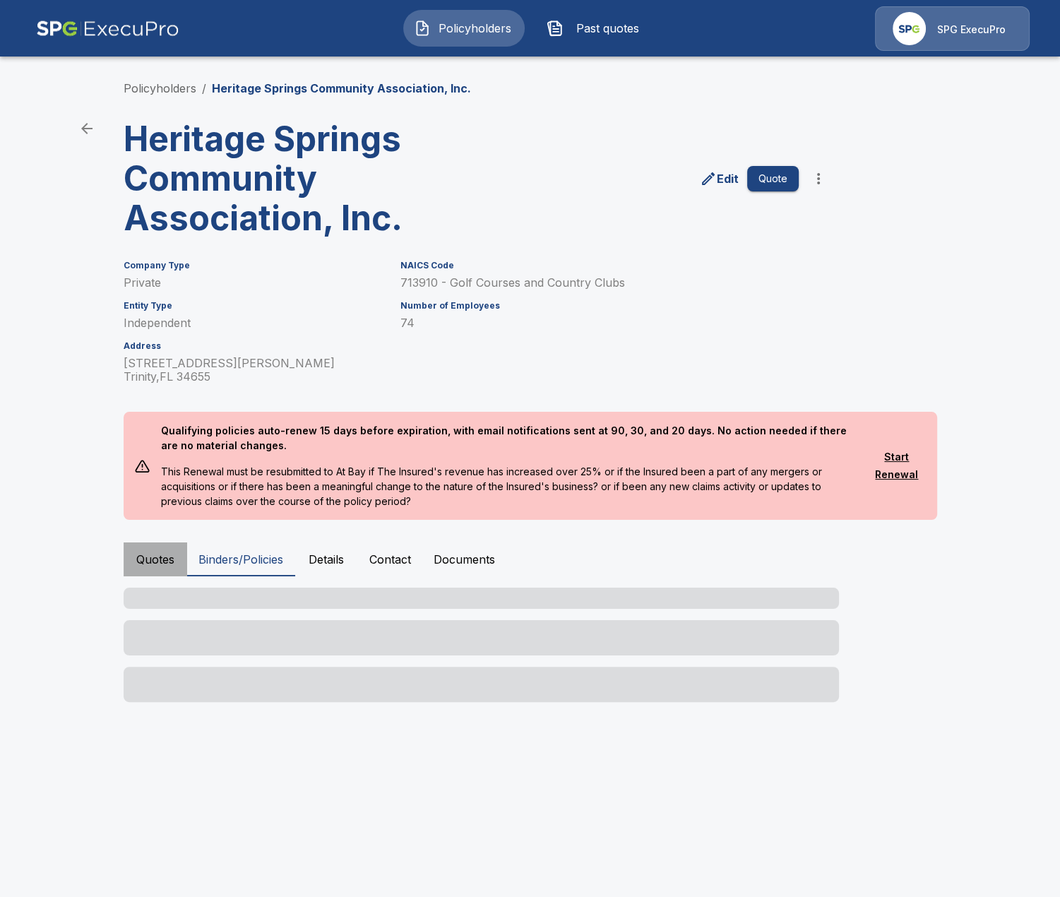
click at [176, 555] on button "Quotes" at bounding box center [156, 559] width 64 height 34
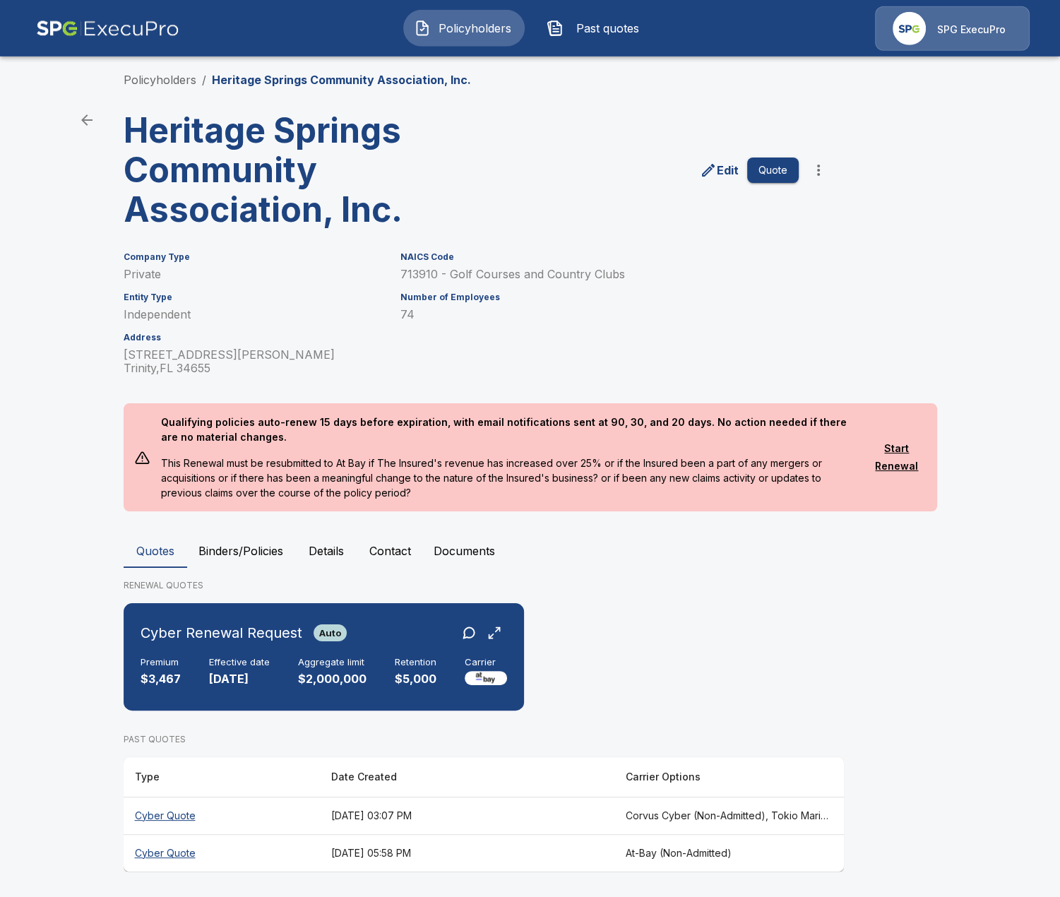
scroll to position [8, 0]
click at [535, 803] on th "August 18, 2025 at 03:07 PM" at bounding box center [467, 814] width 294 height 37
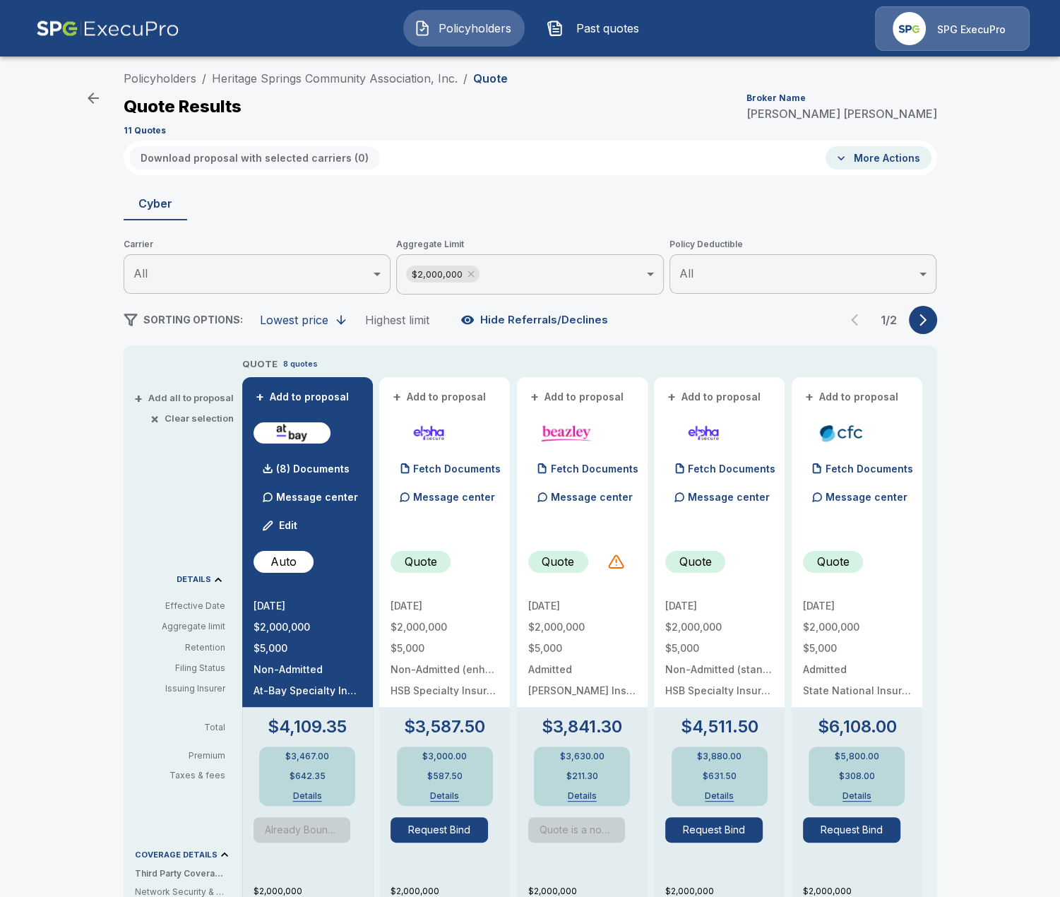
click at [931, 321] on button "button" at bounding box center [923, 320] width 28 height 28
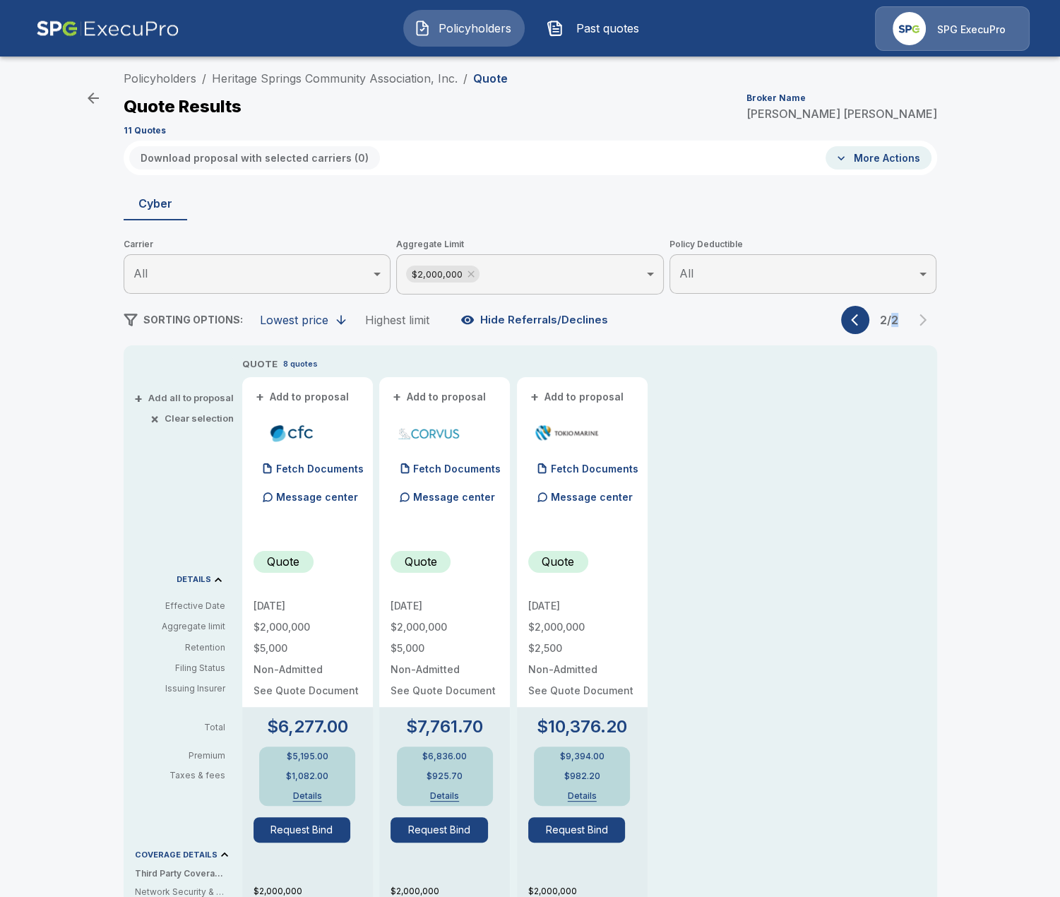
click at [931, 321] on div "2 / 2" at bounding box center [889, 320] width 96 height 28
click at [473, 277] on icon at bounding box center [470, 274] width 6 height 6
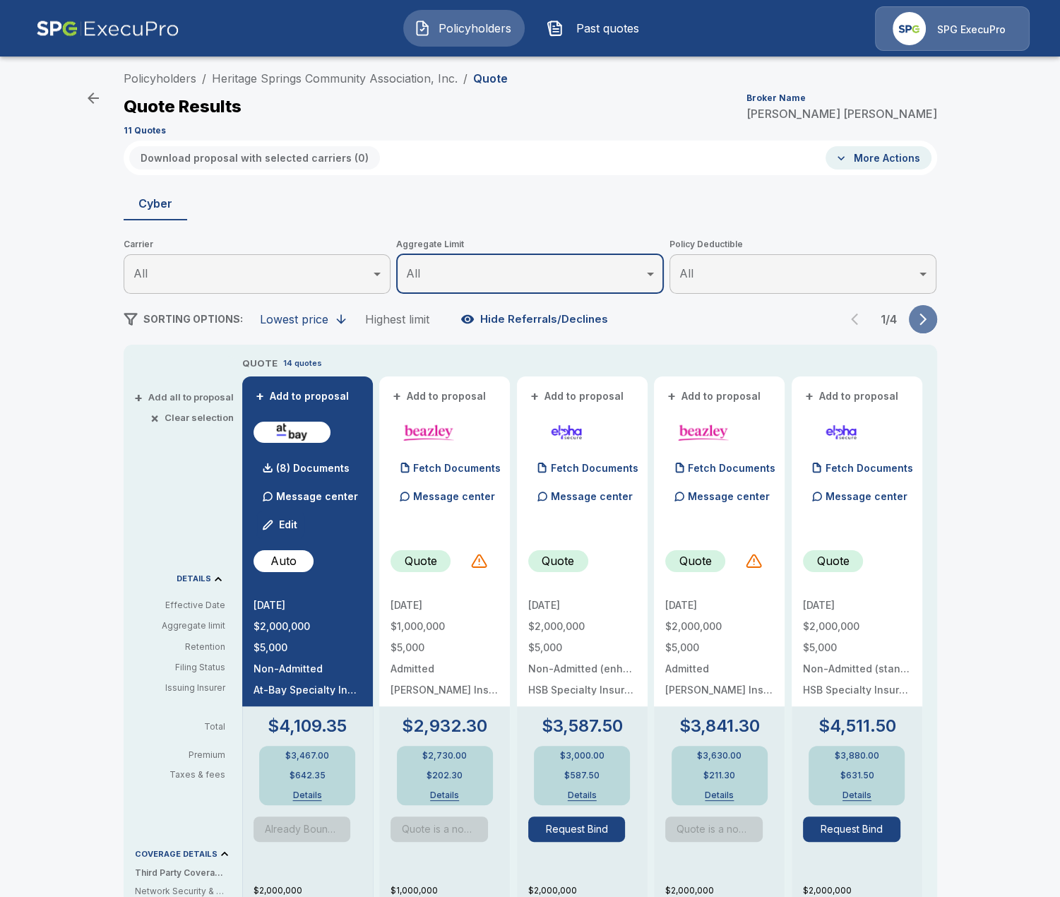
click at [936, 315] on button "button" at bounding box center [923, 319] width 28 height 28
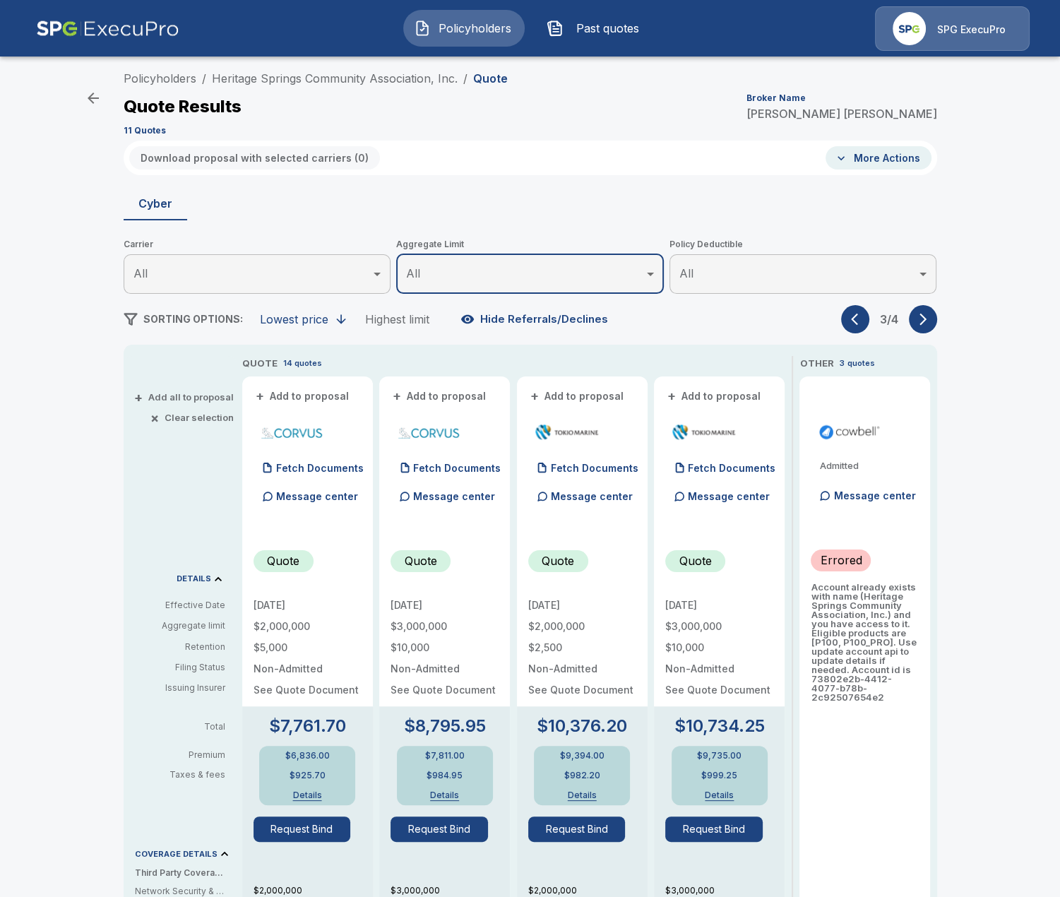
click at [936, 315] on button "button" at bounding box center [923, 319] width 28 height 28
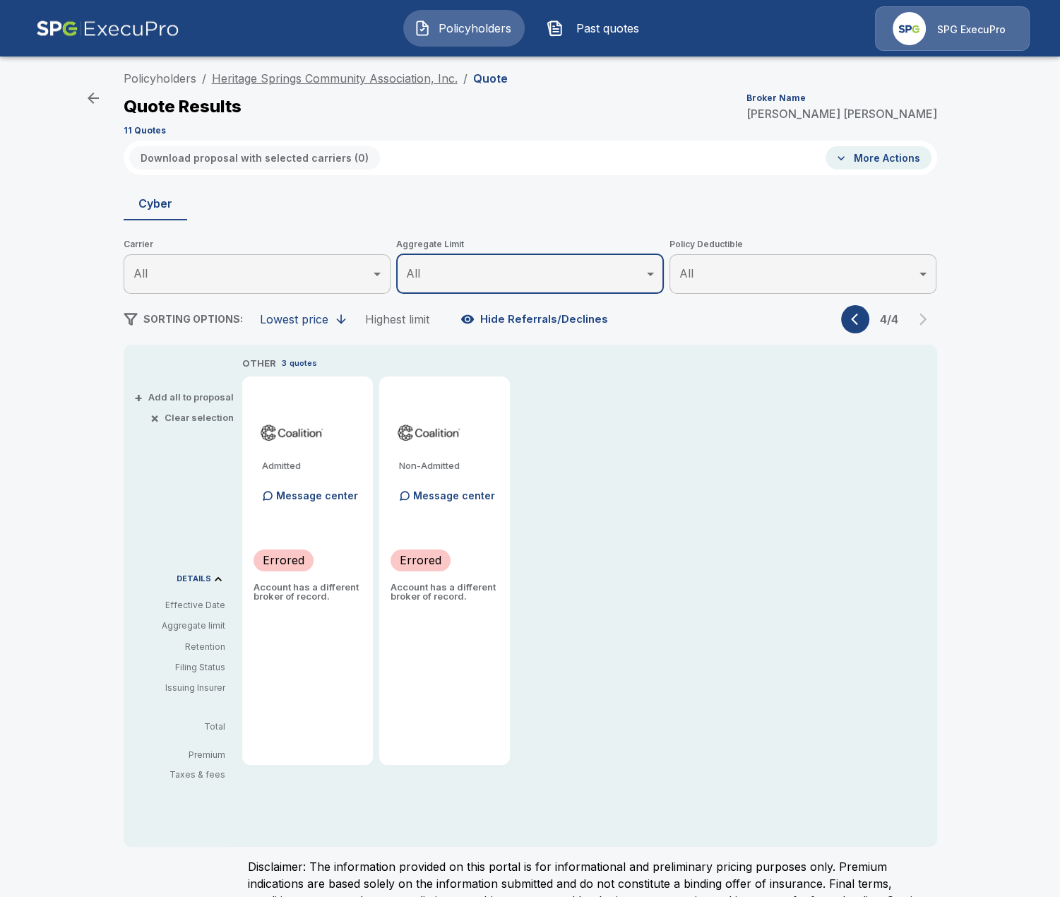
click at [345, 76] on link "Heritage Springs Community Association, Inc." at bounding box center [335, 78] width 246 height 14
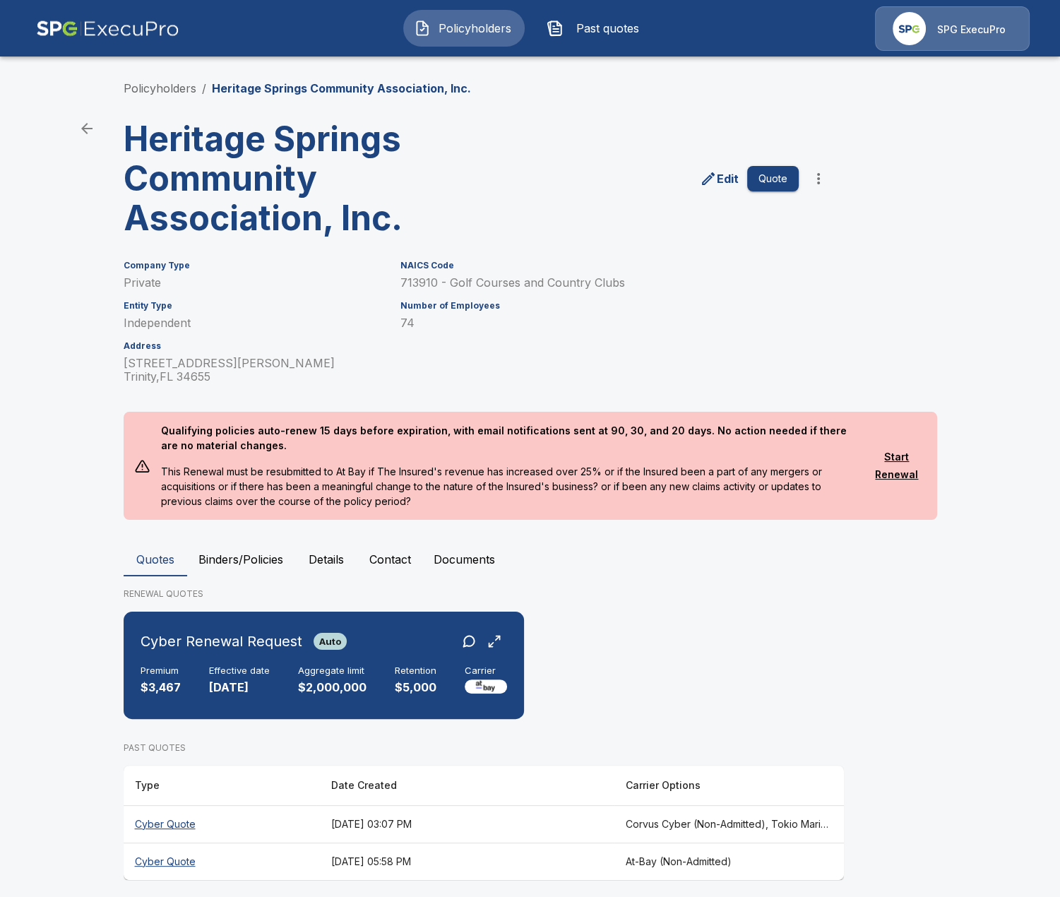
click at [332, 558] on button "Details" at bounding box center [326, 559] width 64 height 34
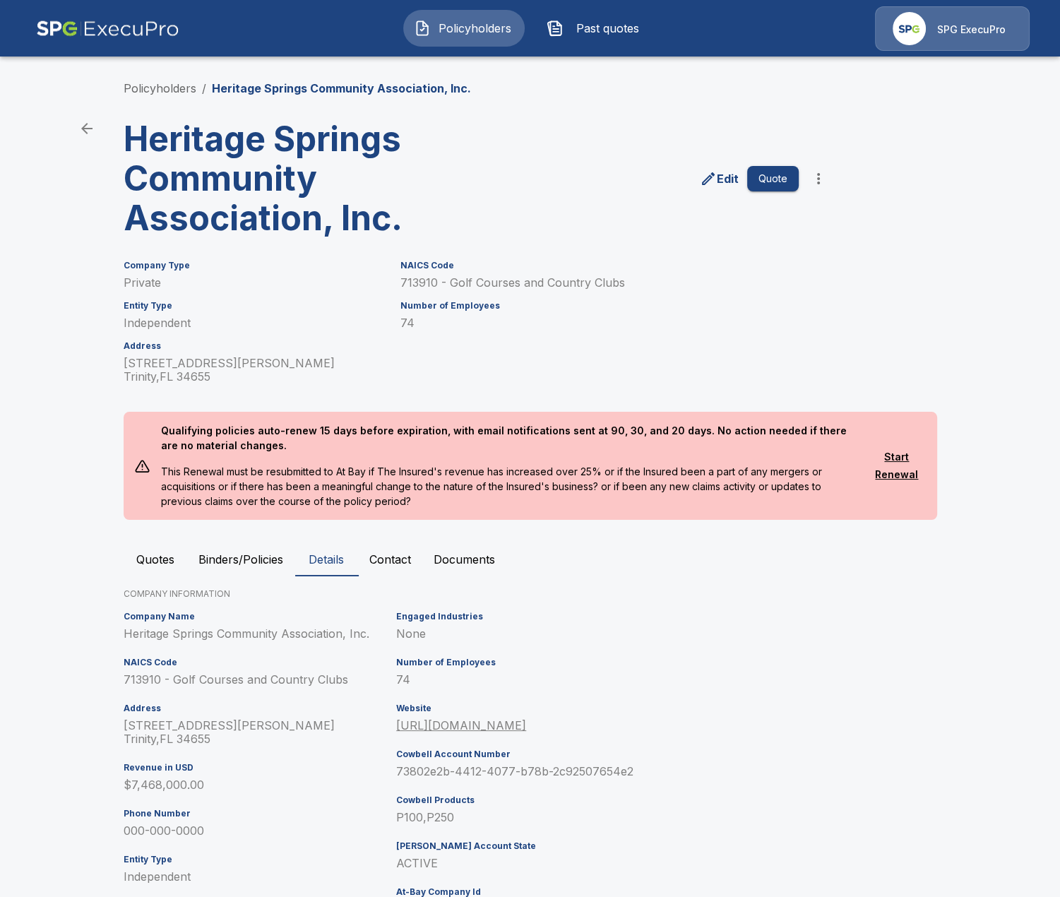
click at [88, 300] on main "Policyholders / Heritage Springs Community Association, Inc. Heritage Springs C…" at bounding box center [530, 502] width 1060 height 1005
click at [140, 556] on button "Quotes" at bounding box center [156, 559] width 64 height 34
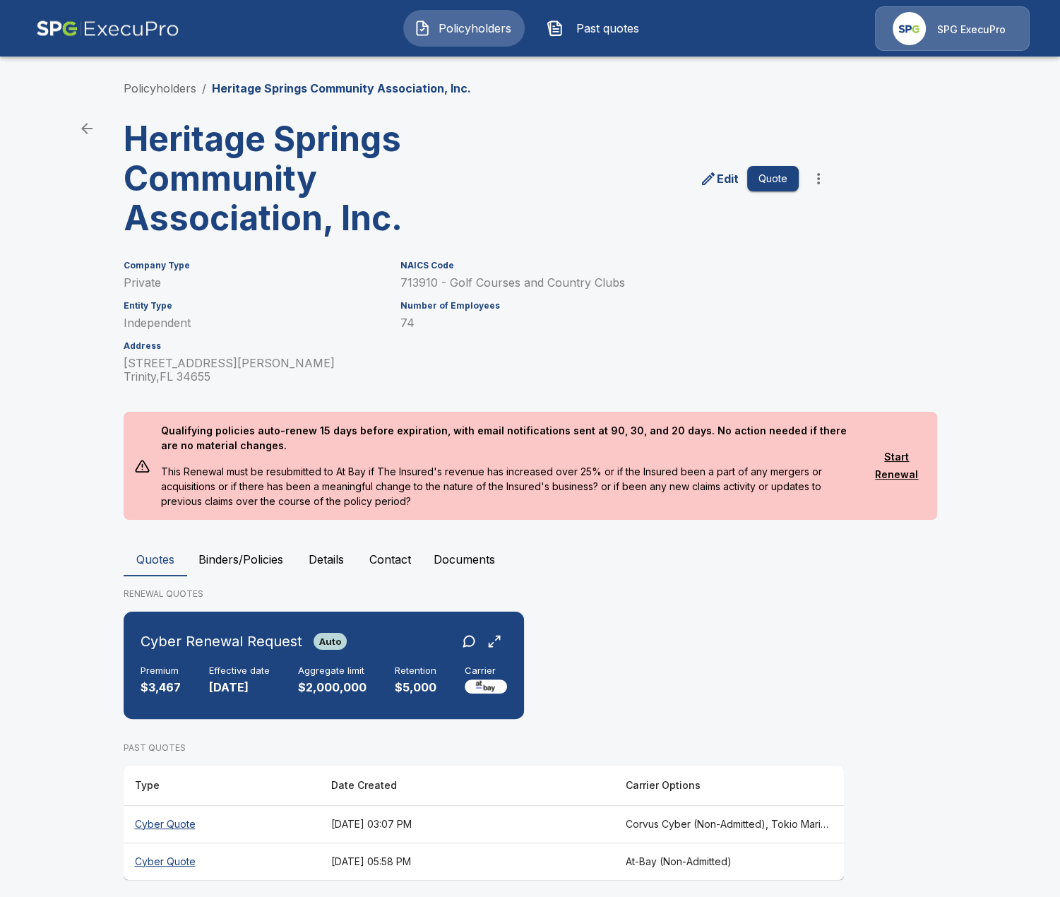
click at [110, 575] on div "Policyholders / Heritage Springs Community Association, Inc. Heritage Springs C…" at bounding box center [530, 479] width 847 height 853
click at [345, 558] on button "Details" at bounding box center [326, 559] width 64 height 34
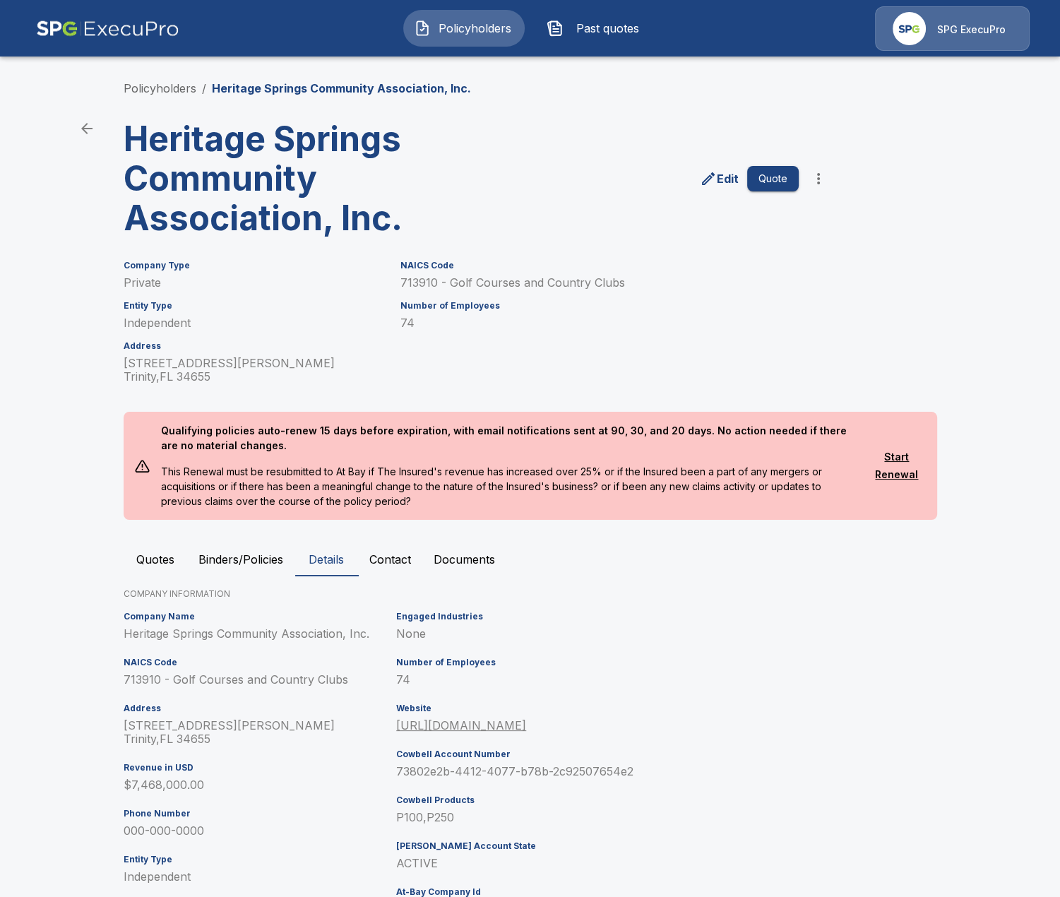
click at [97, 683] on main "Policyholders / Heritage Springs Community Association, Inc. Heritage Springs C…" at bounding box center [530, 502] width 1060 height 1005
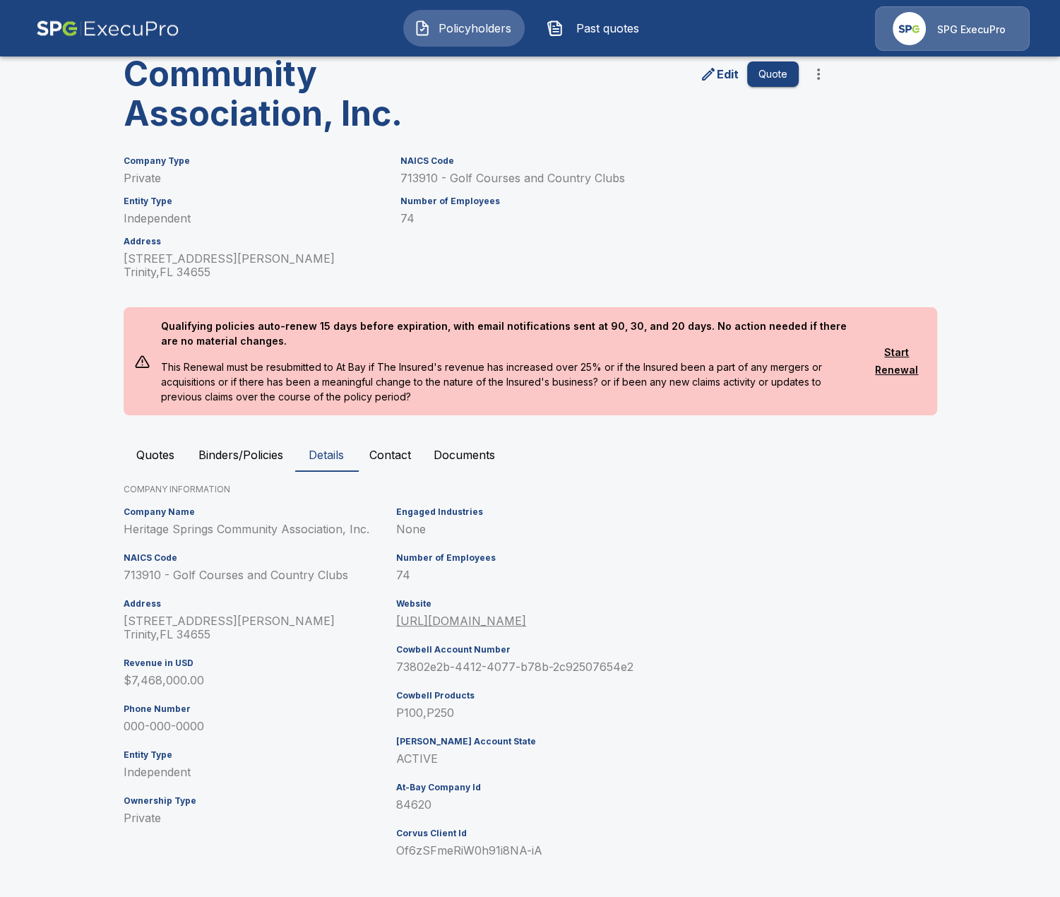
scroll to position [108, 0]
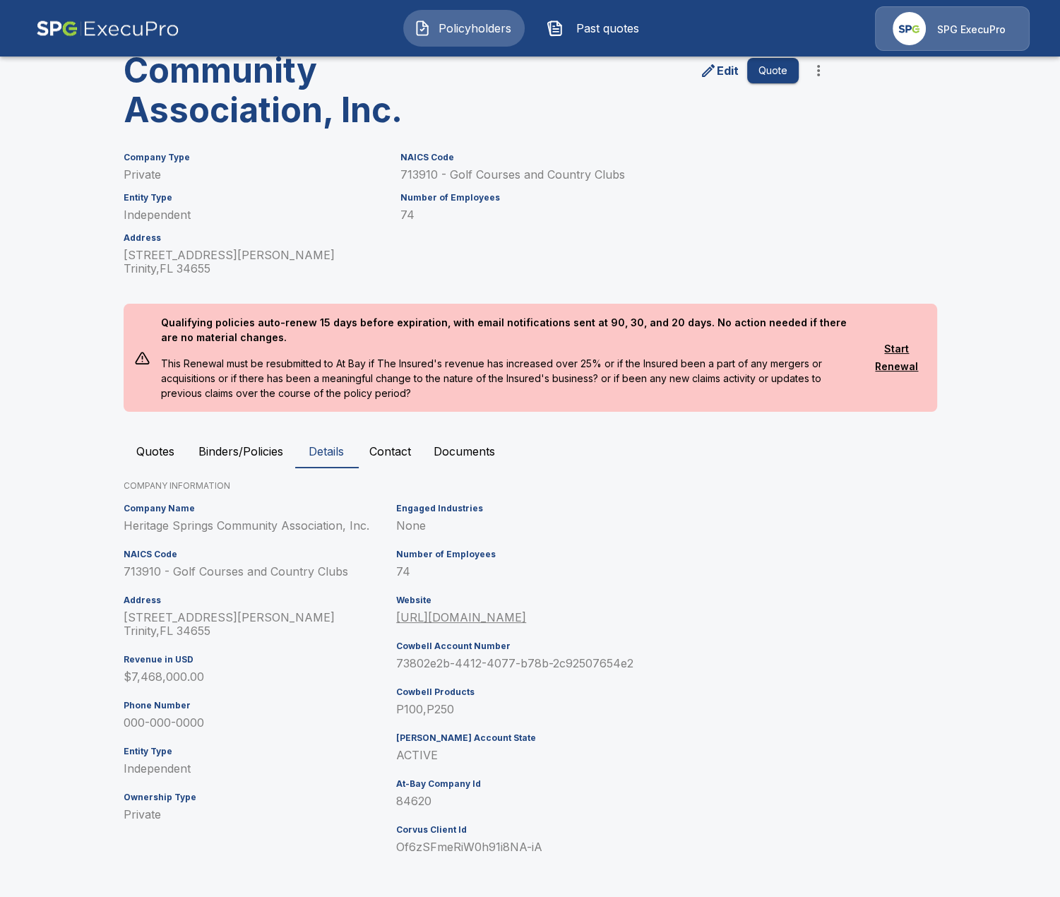
click at [762, 68] on button "Quote" at bounding box center [773, 71] width 52 height 26
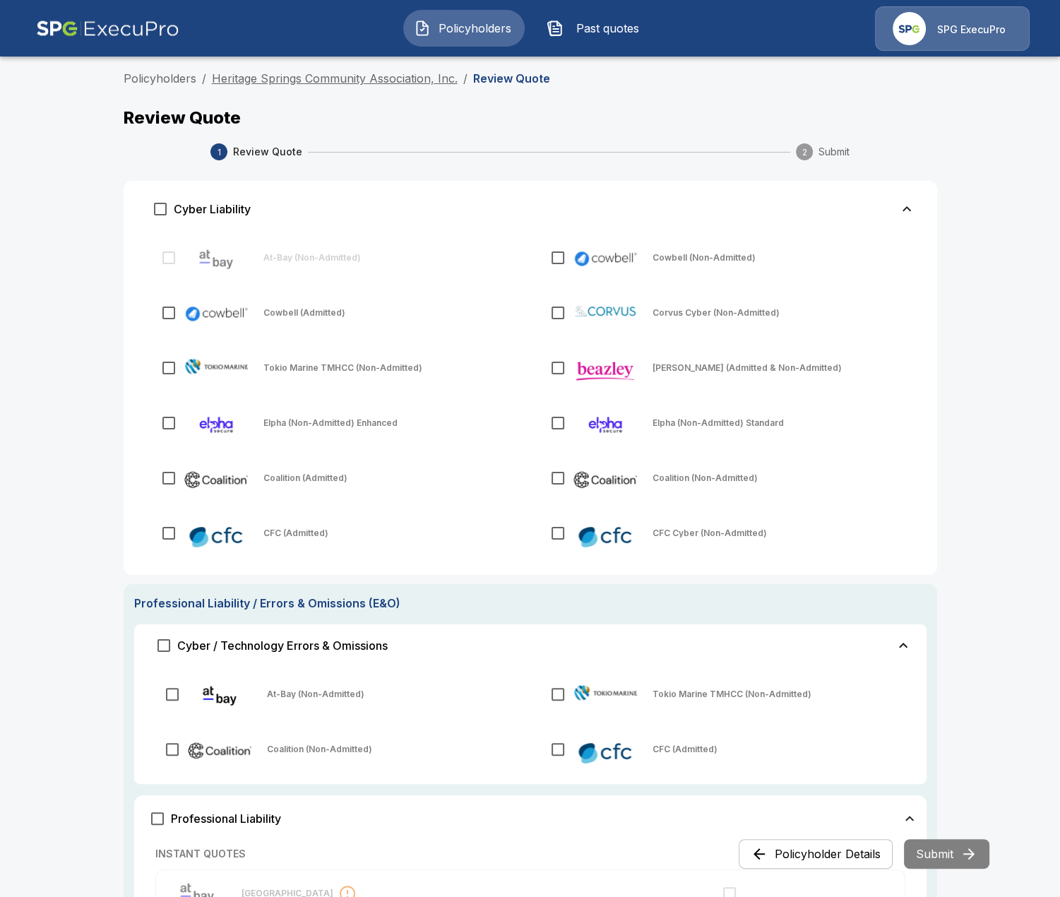
click at [282, 78] on link "Heritage Springs Community Association, Inc." at bounding box center [335, 78] width 246 height 14
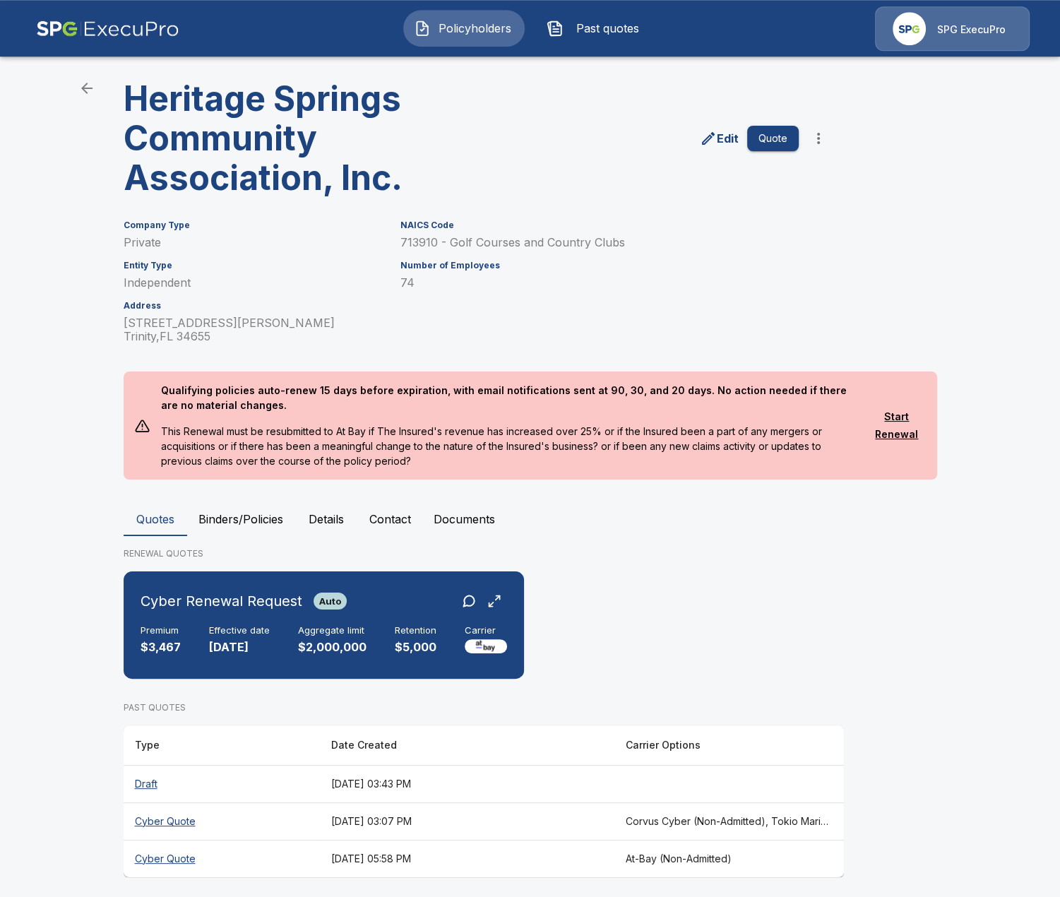
scroll to position [46, 0]
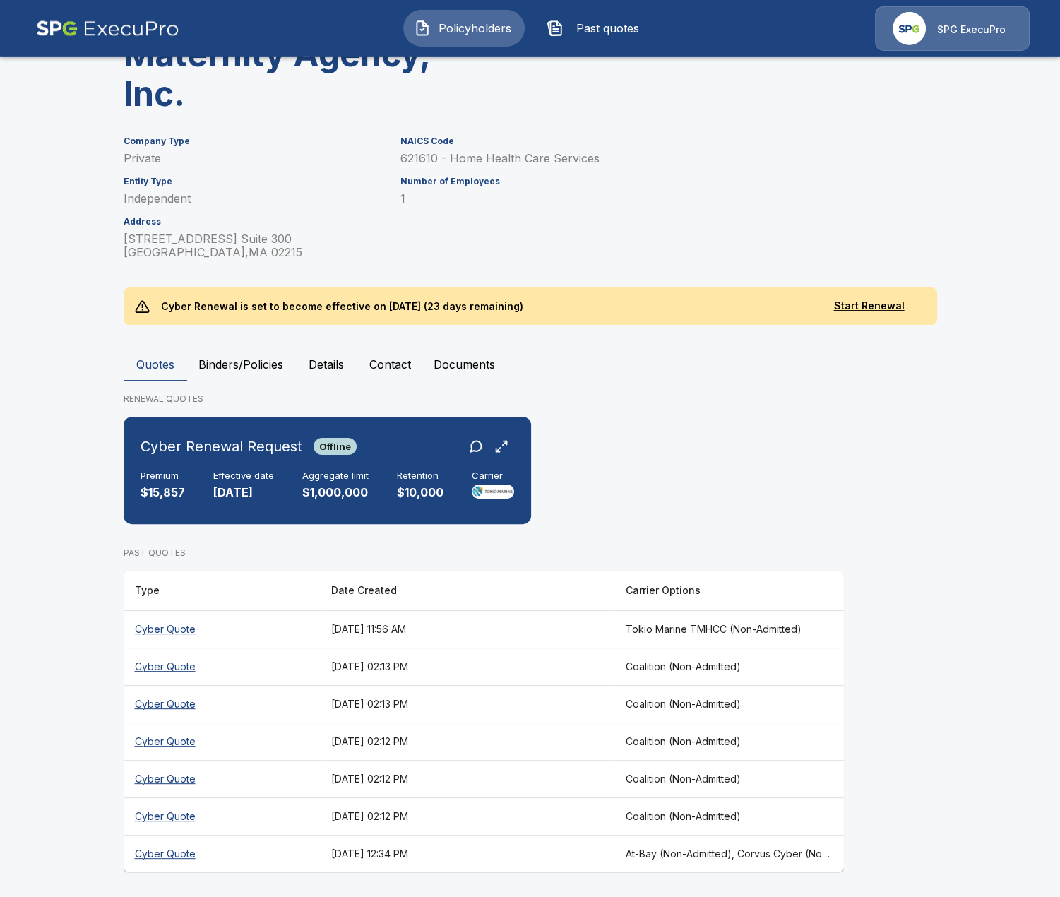
scroll to position [164, 0]
click at [577, 664] on th "[DATE] 02:13 PM" at bounding box center [467, 665] width 294 height 37
click at [551, 747] on th "[DATE] 02:12 PM" at bounding box center [467, 740] width 294 height 37
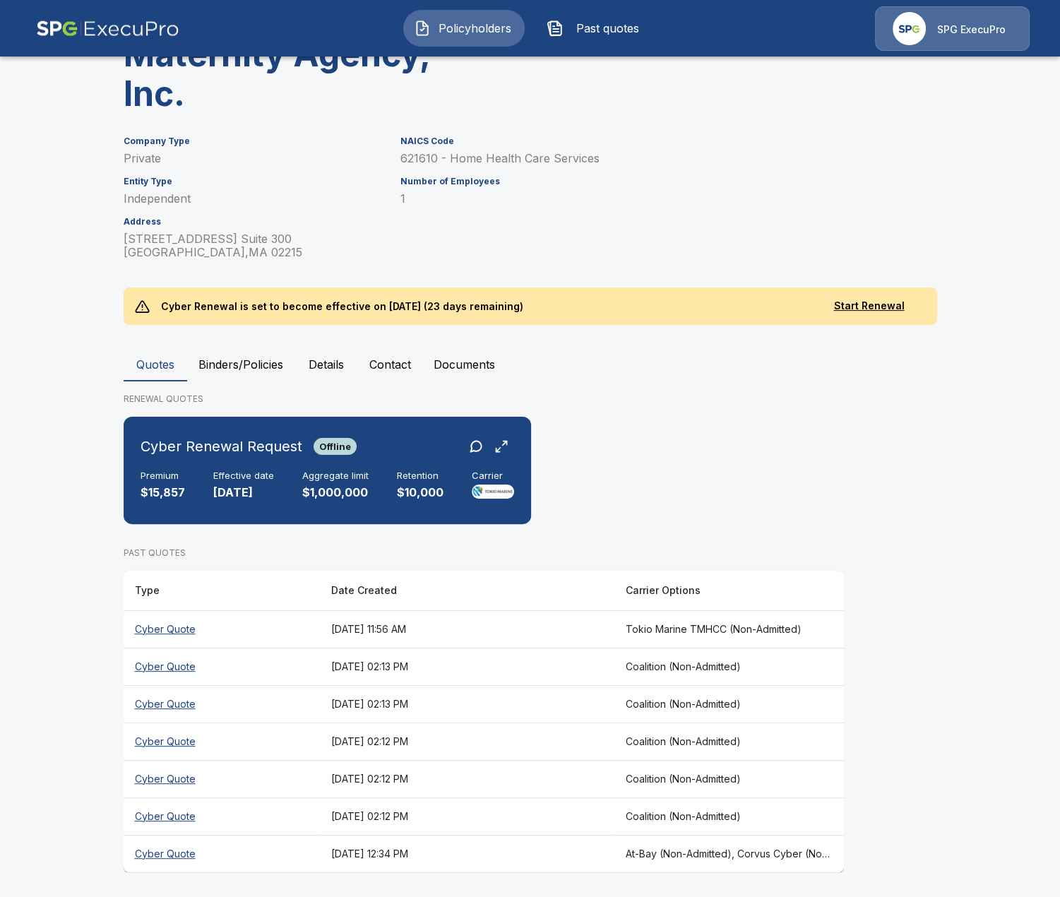
click at [558, 709] on th "[DATE] 02:13 PM" at bounding box center [467, 703] width 294 height 37
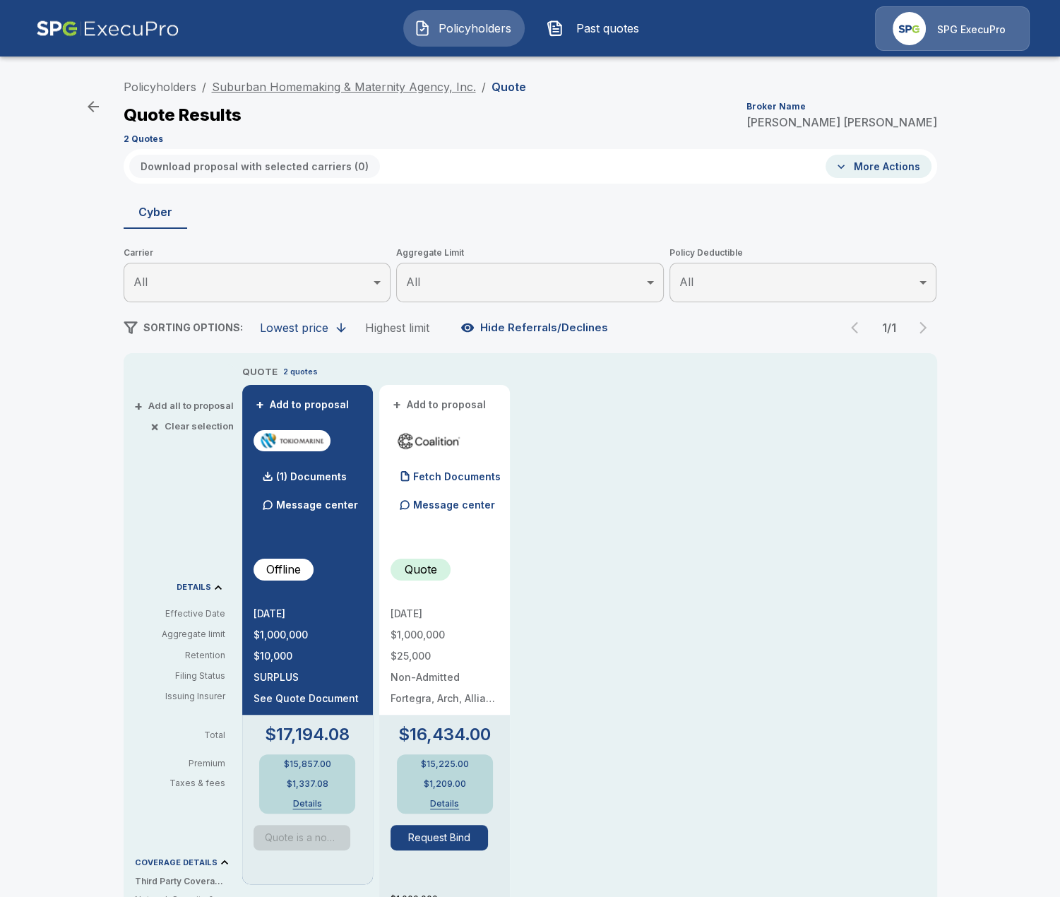
click at [349, 92] on link "Suburban Homemaking & Maternity Agency, Inc." at bounding box center [344, 87] width 264 height 14
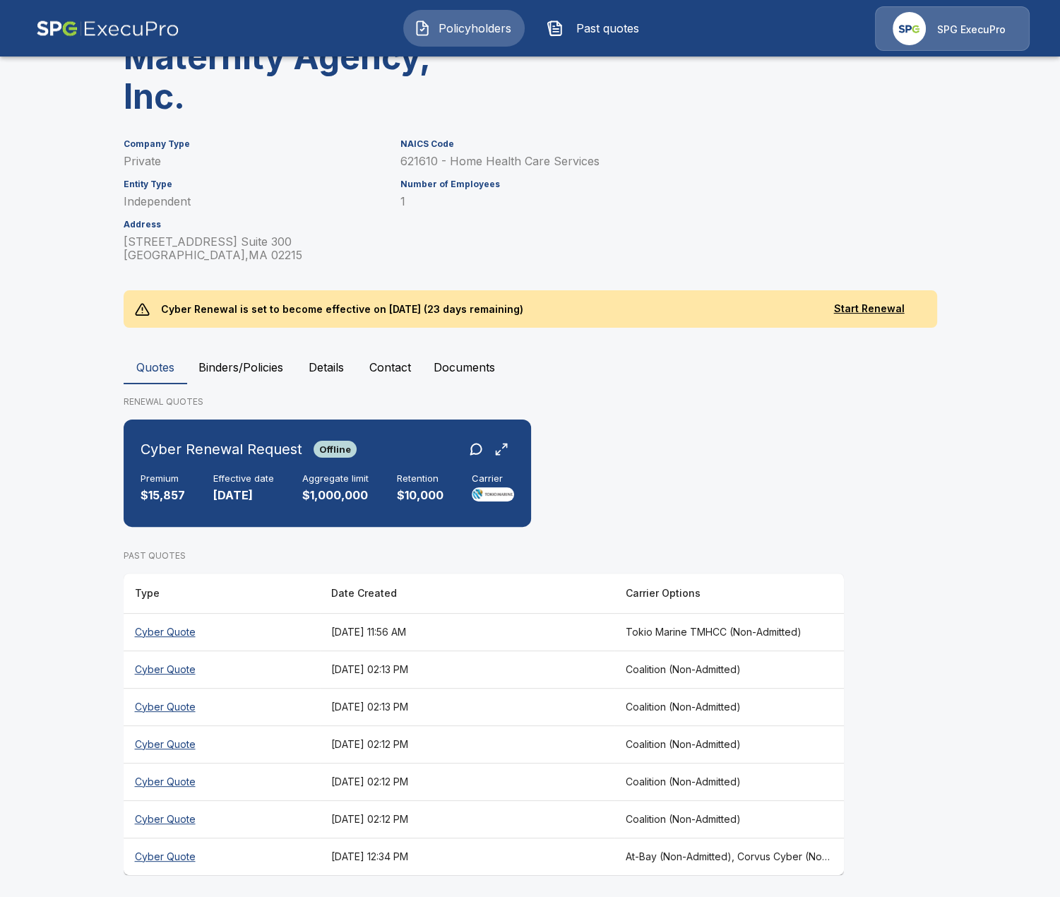
scroll to position [164, 0]
